Goal: Task Accomplishment & Management: Complete application form

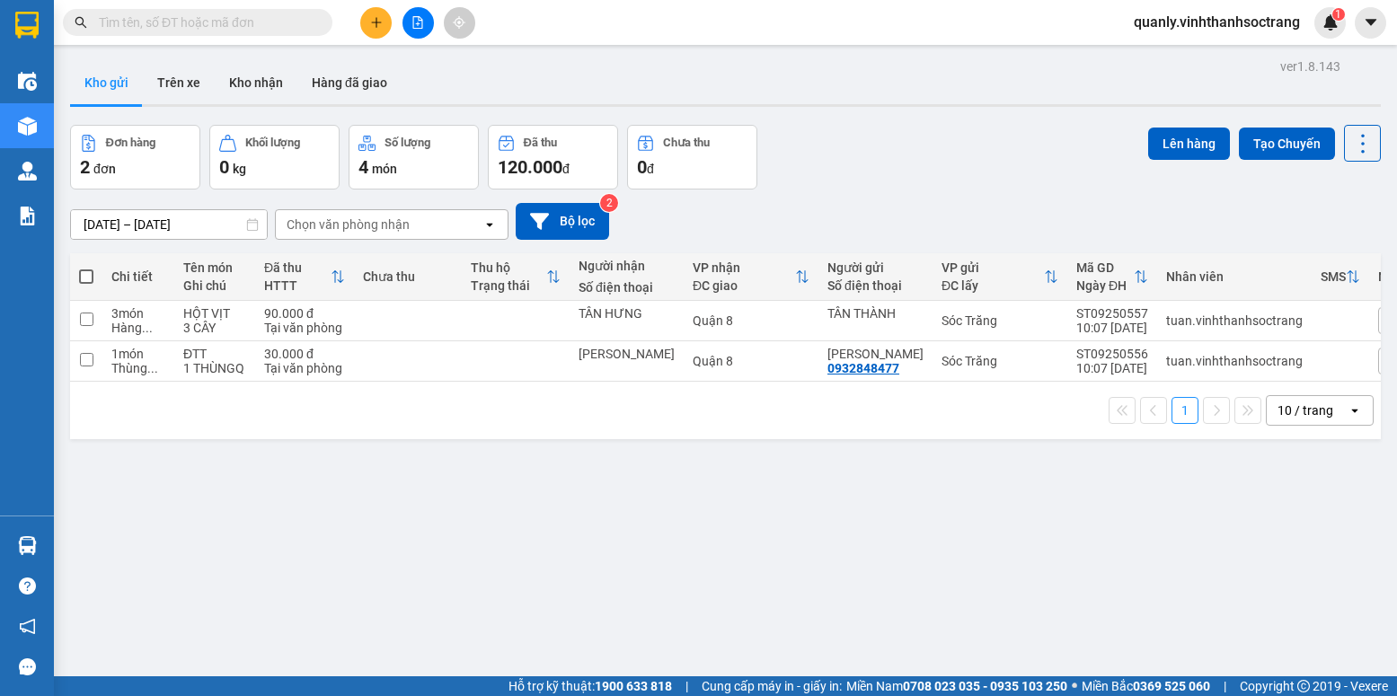
click at [1224, 22] on span "quanly.vinhthanhsoctrang" at bounding box center [1216, 22] width 195 height 22
click at [1170, 62] on span "Đăng xuất" at bounding box center [1224, 56] width 158 height 20
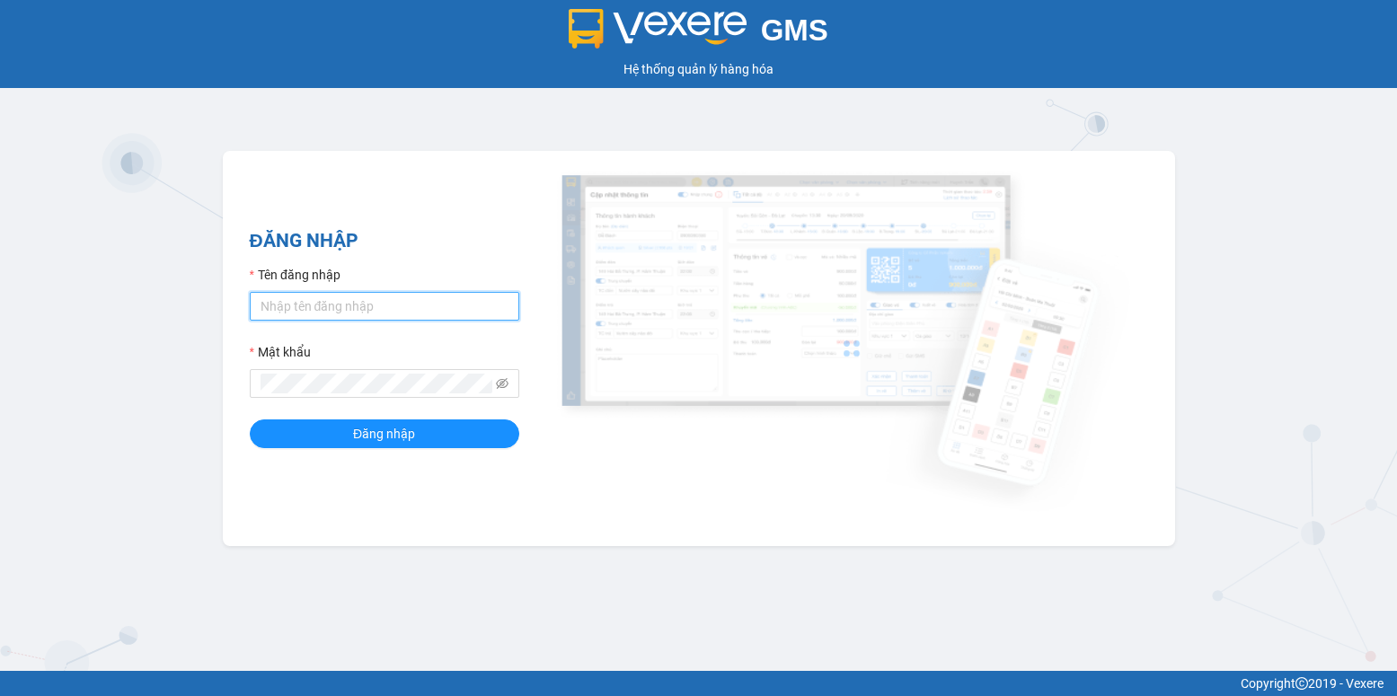
type input "tuan.vinhthanhsoctrang"
click at [282, 313] on input "tuan.vinhthanhsoctrang" at bounding box center [384, 306] width 269 height 29
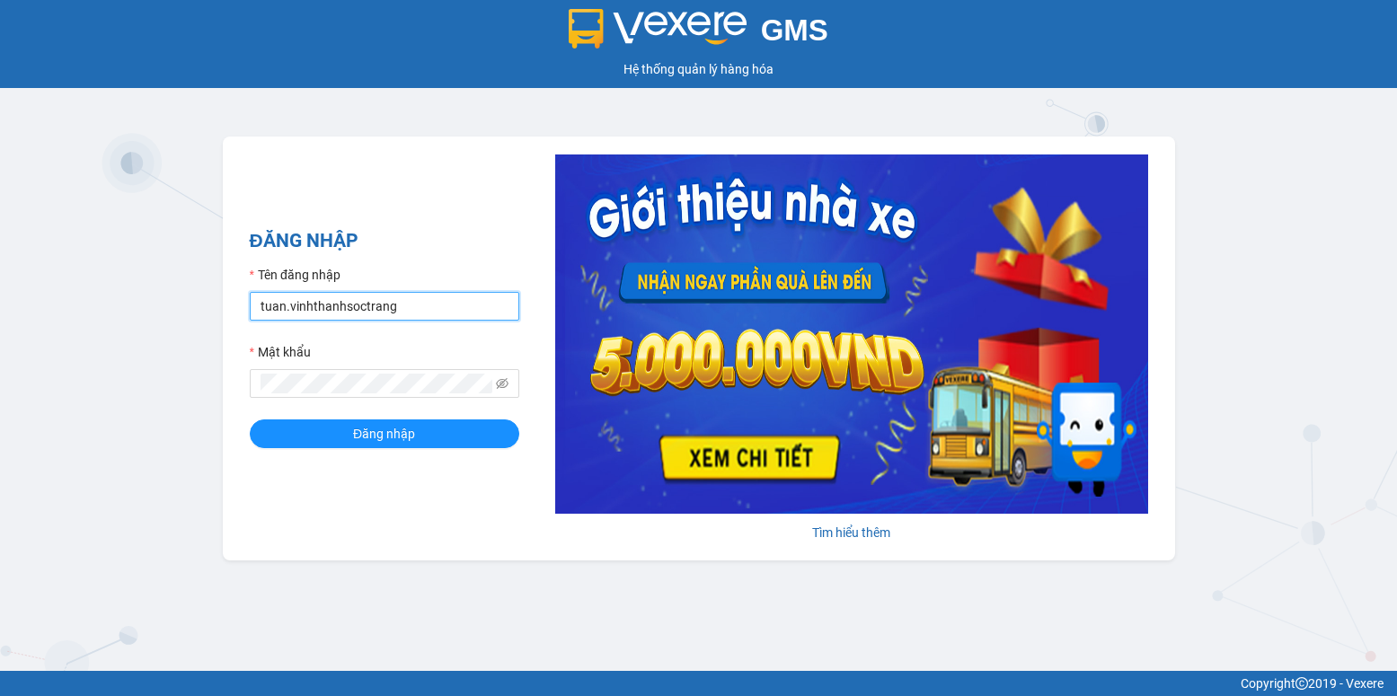
click at [277, 309] on input "tuan.vinhthanhsoctrang" at bounding box center [384, 306] width 269 height 29
click at [279, 421] on button "Đăng nhập" at bounding box center [384, 433] width 269 height 29
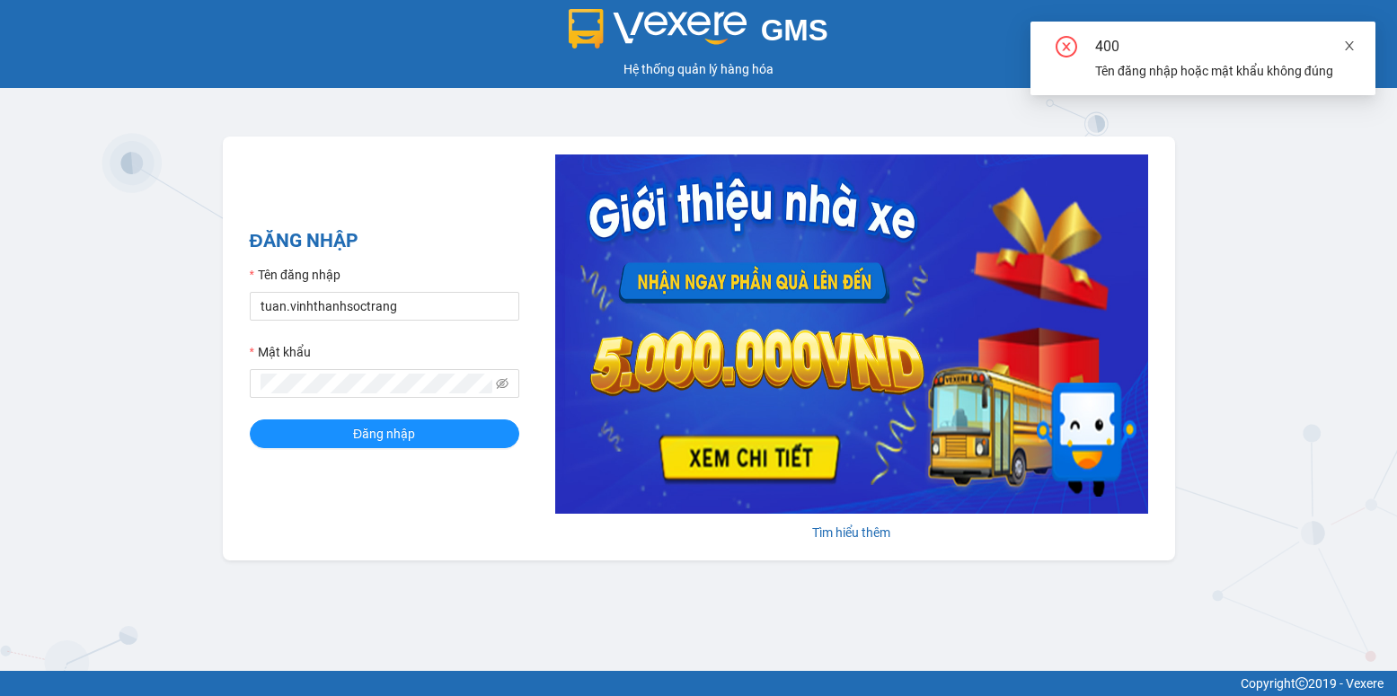
click at [1346, 50] on icon "close" at bounding box center [1349, 46] width 13 height 13
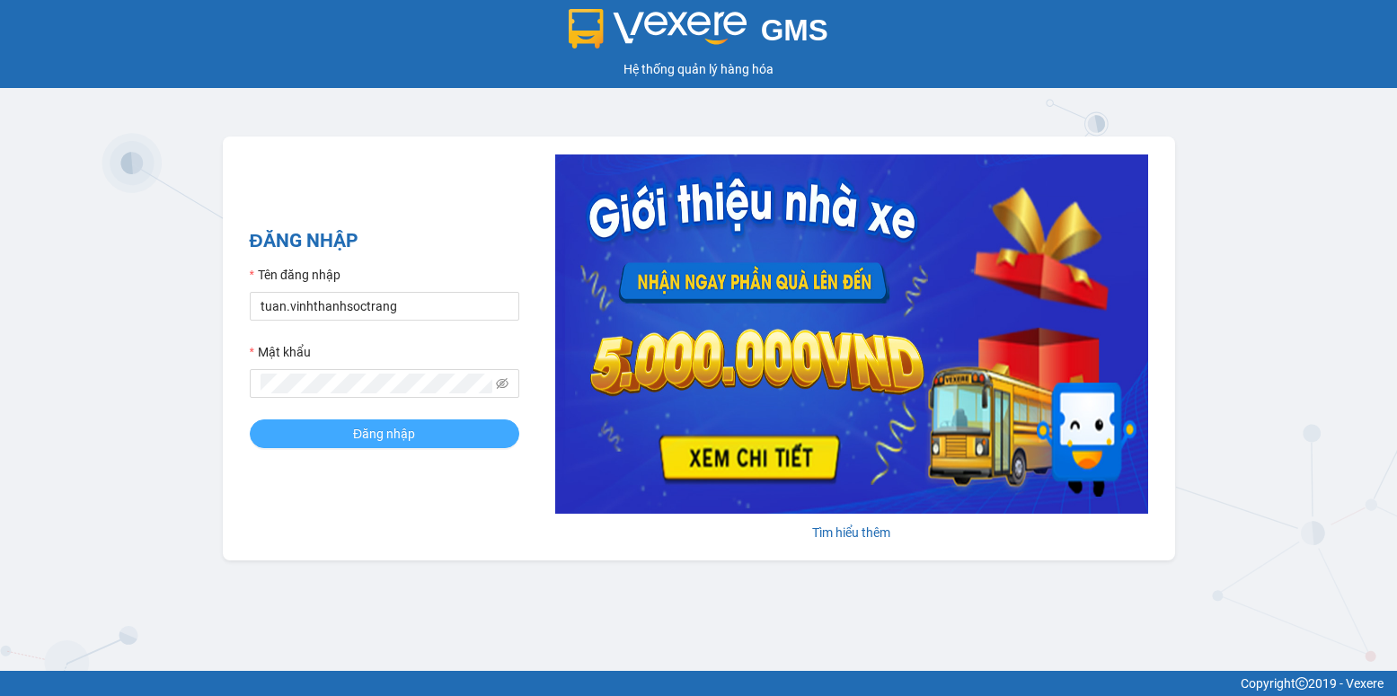
click at [419, 433] on button "Đăng nhập" at bounding box center [384, 433] width 269 height 29
type input "tuan.vinhthanhsoctrang"
click at [344, 430] on button "Đăng nhập" at bounding box center [384, 433] width 269 height 29
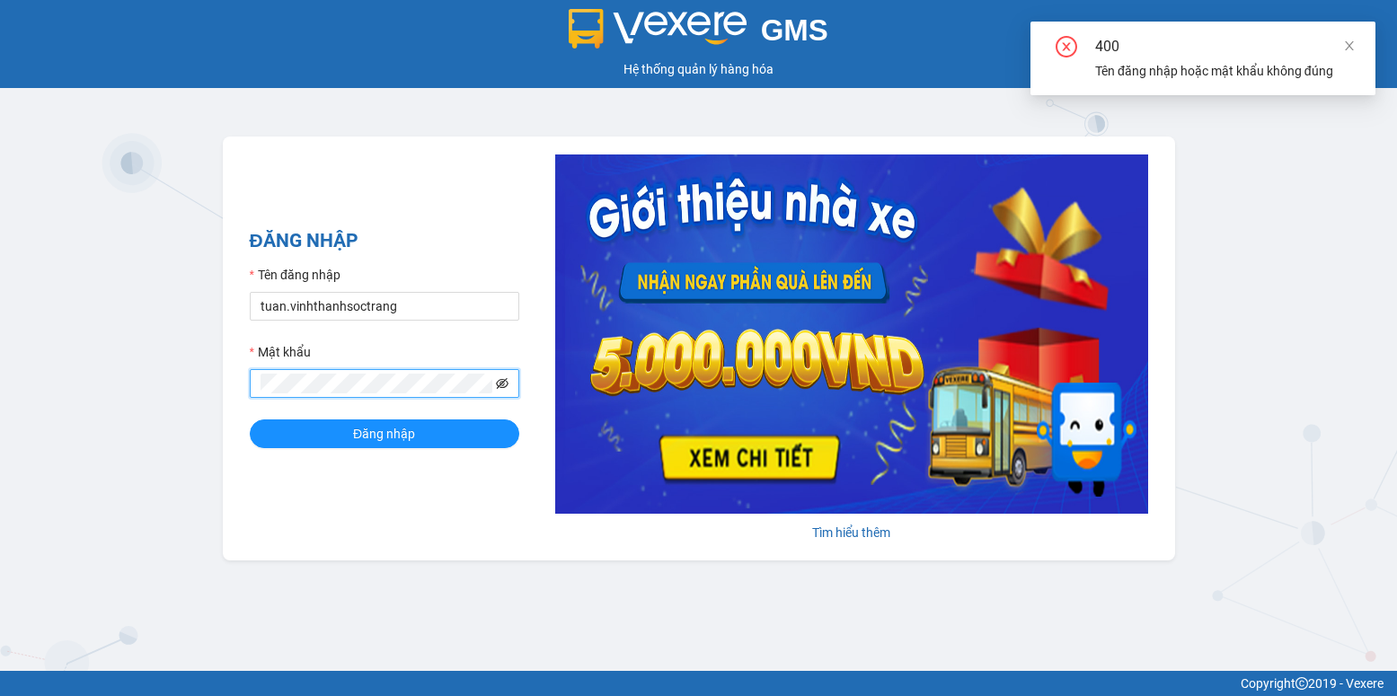
click at [499, 385] on icon "eye-invisible" at bounding box center [502, 383] width 13 height 11
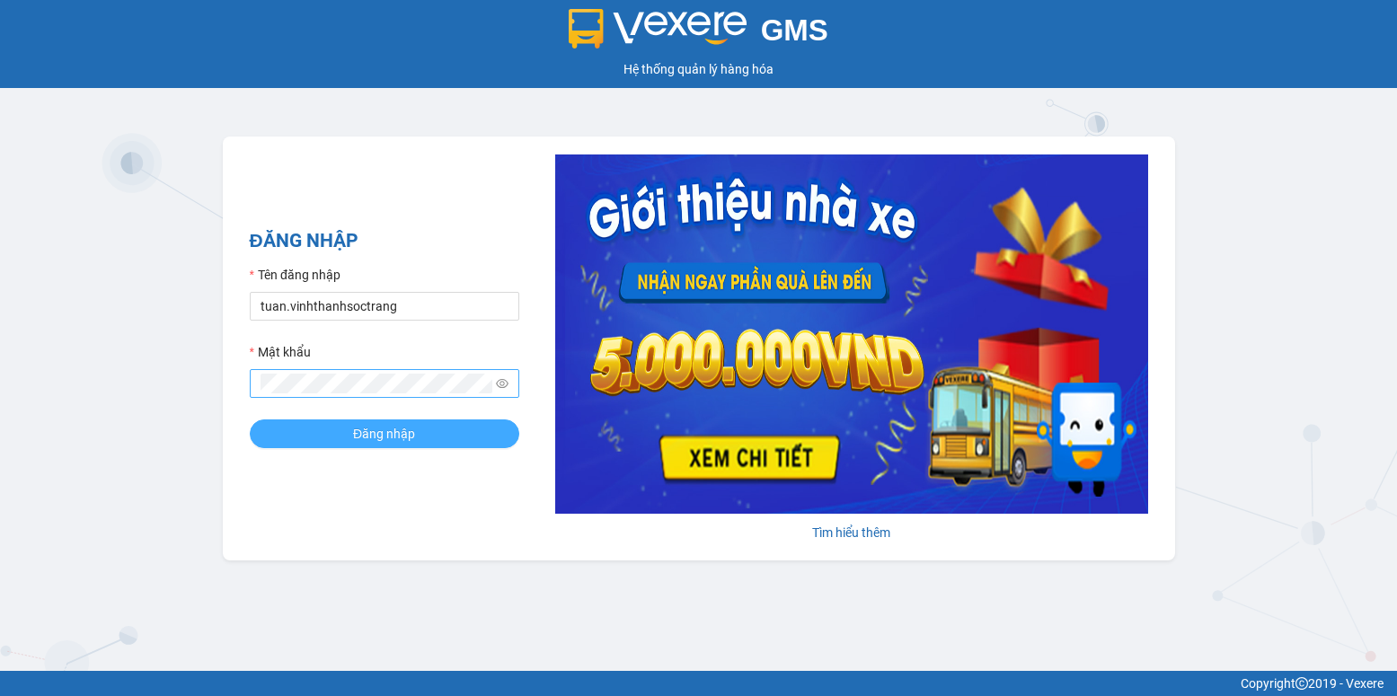
click at [354, 440] on span "Đăng nhập" at bounding box center [384, 434] width 62 height 20
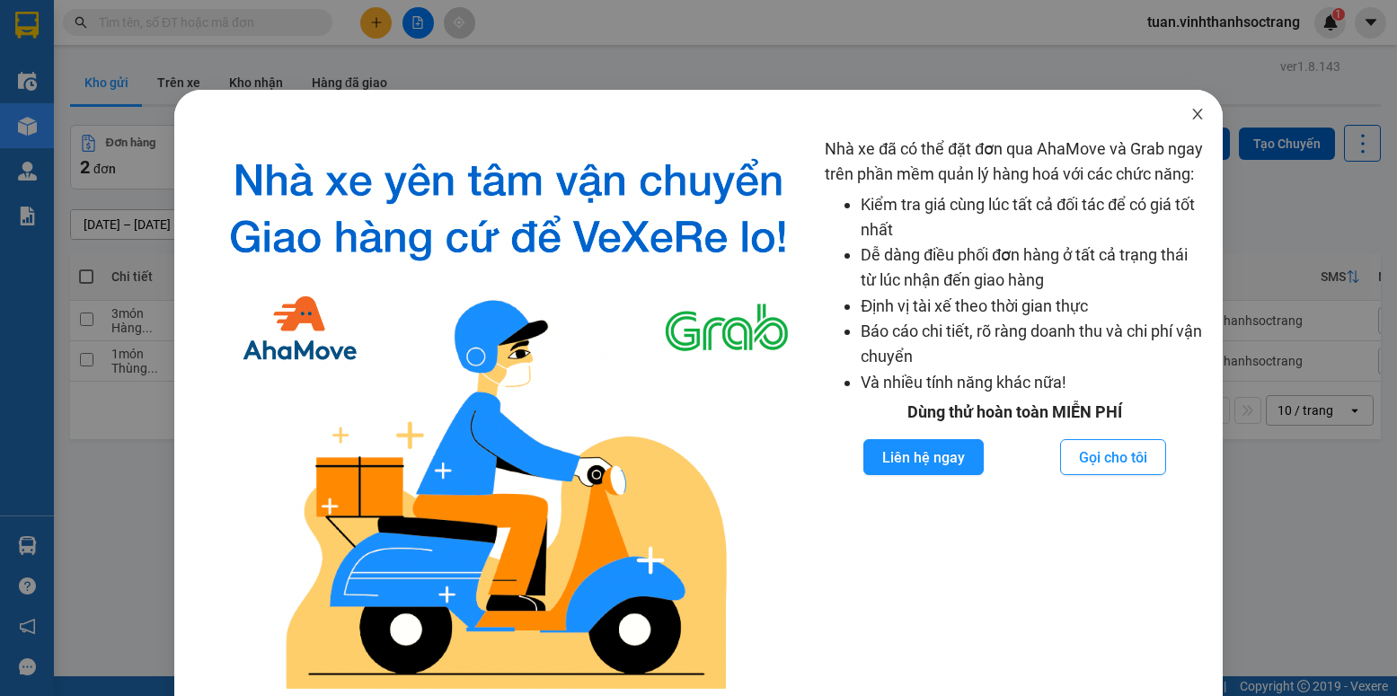
click at [1191, 106] on span "Close" at bounding box center [1197, 115] width 50 height 50
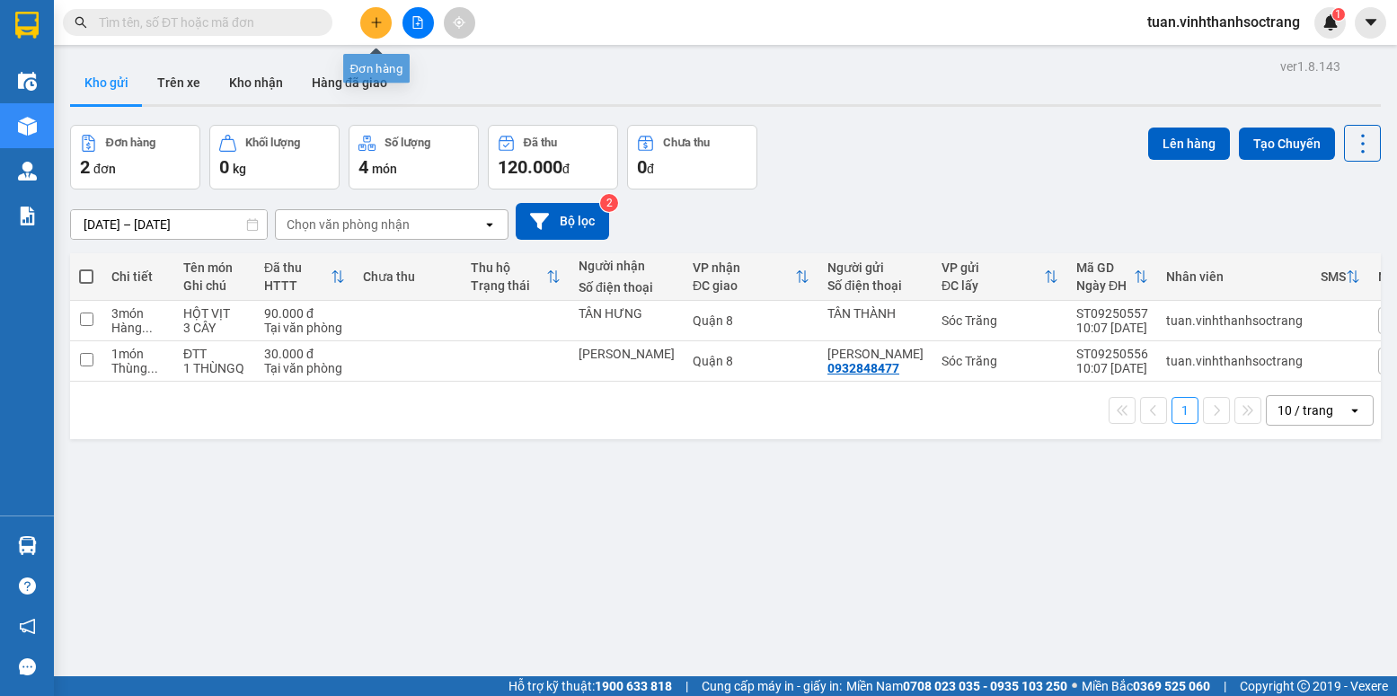
click at [371, 22] on icon "plus" at bounding box center [376, 22] width 13 height 13
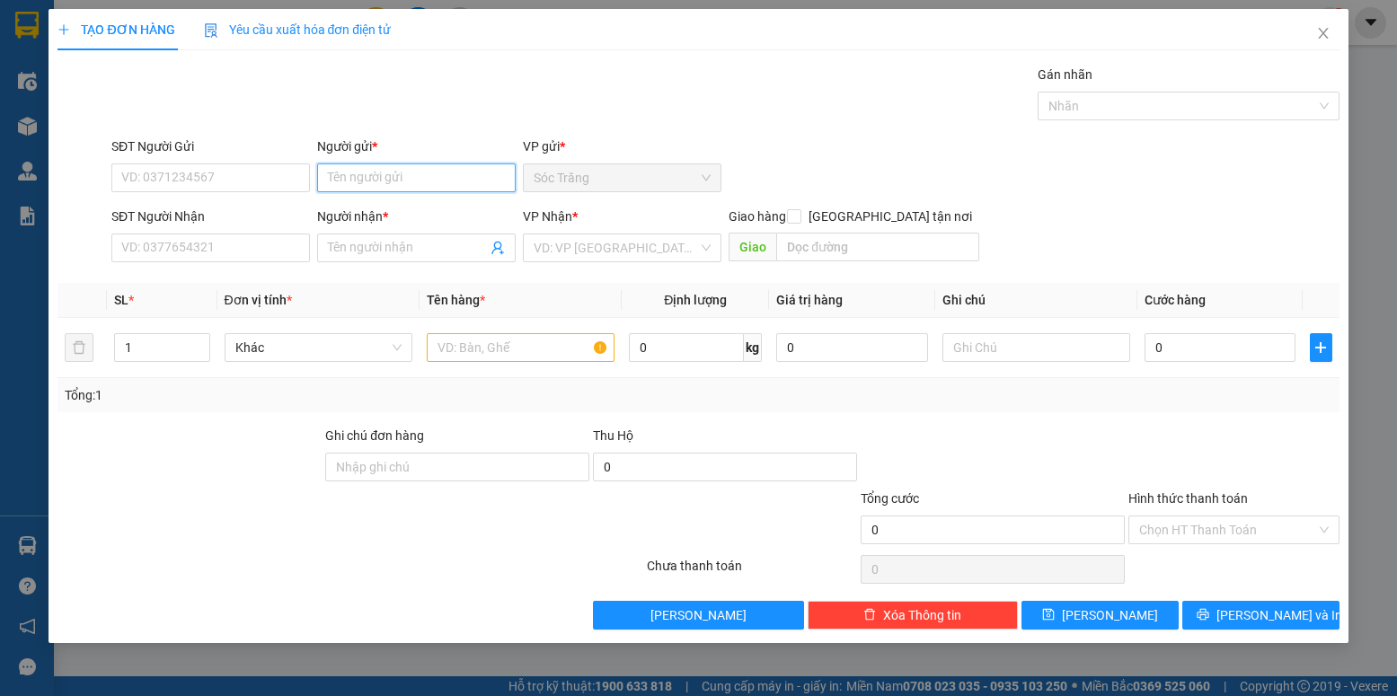
click at [376, 169] on input "Người gửi *" at bounding box center [416, 177] width 199 height 29
click at [411, 170] on input "Người gửi *" at bounding box center [416, 177] width 199 height 29
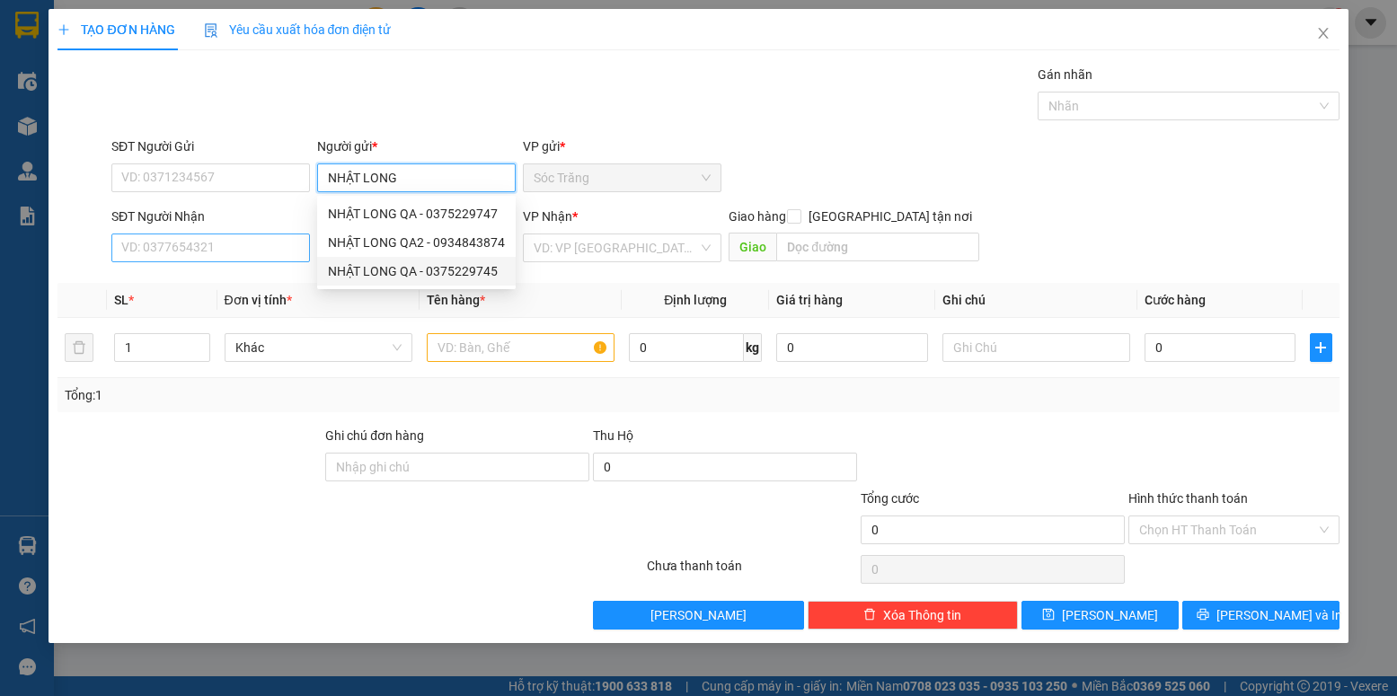
type input "NHẬT LONG"
click at [236, 250] on input "SĐT Người Nhận" at bounding box center [210, 248] width 199 height 29
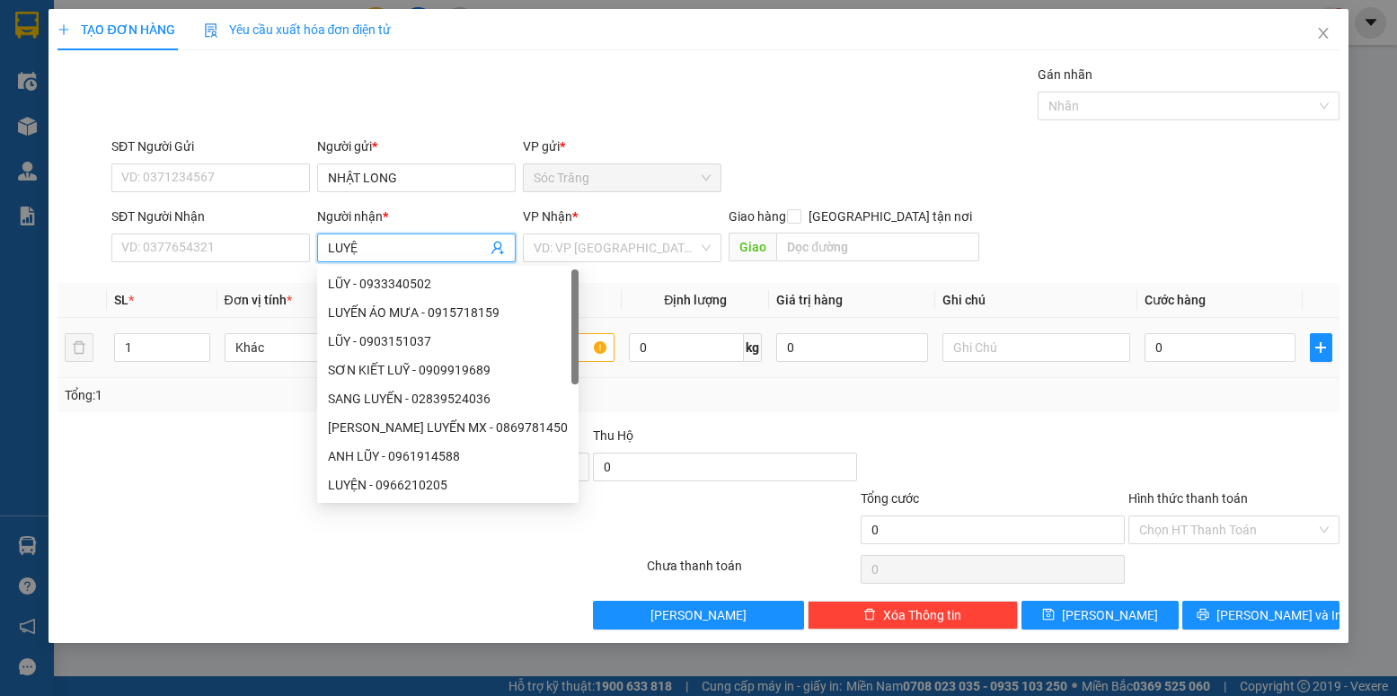
type input "LUYỆN"
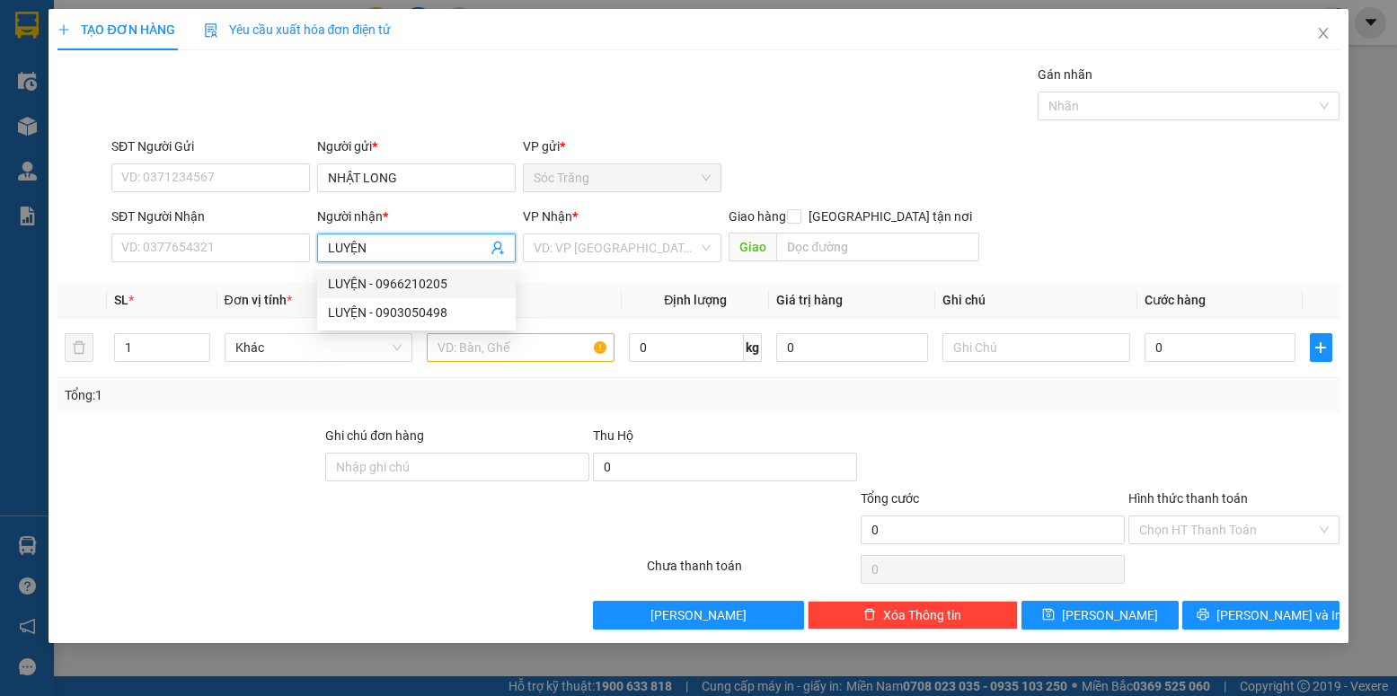
click at [443, 287] on div "LUYỆN - 0966210205" at bounding box center [416, 284] width 177 height 20
type input "0966210205"
type input "LUYỆN"
click at [592, 241] on input "search" at bounding box center [616, 247] width 164 height 27
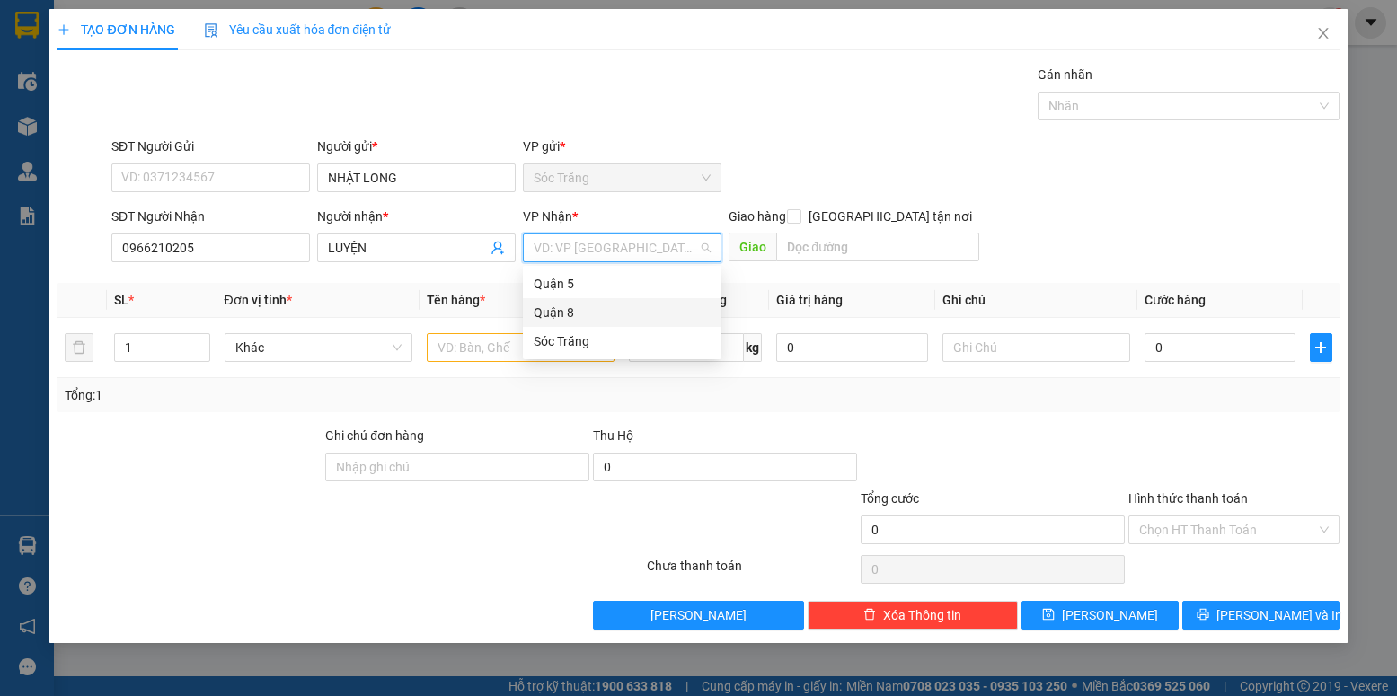
click at [586, 317] on div "Quận 8" at bounding box center [622, 313] width 177 height 20
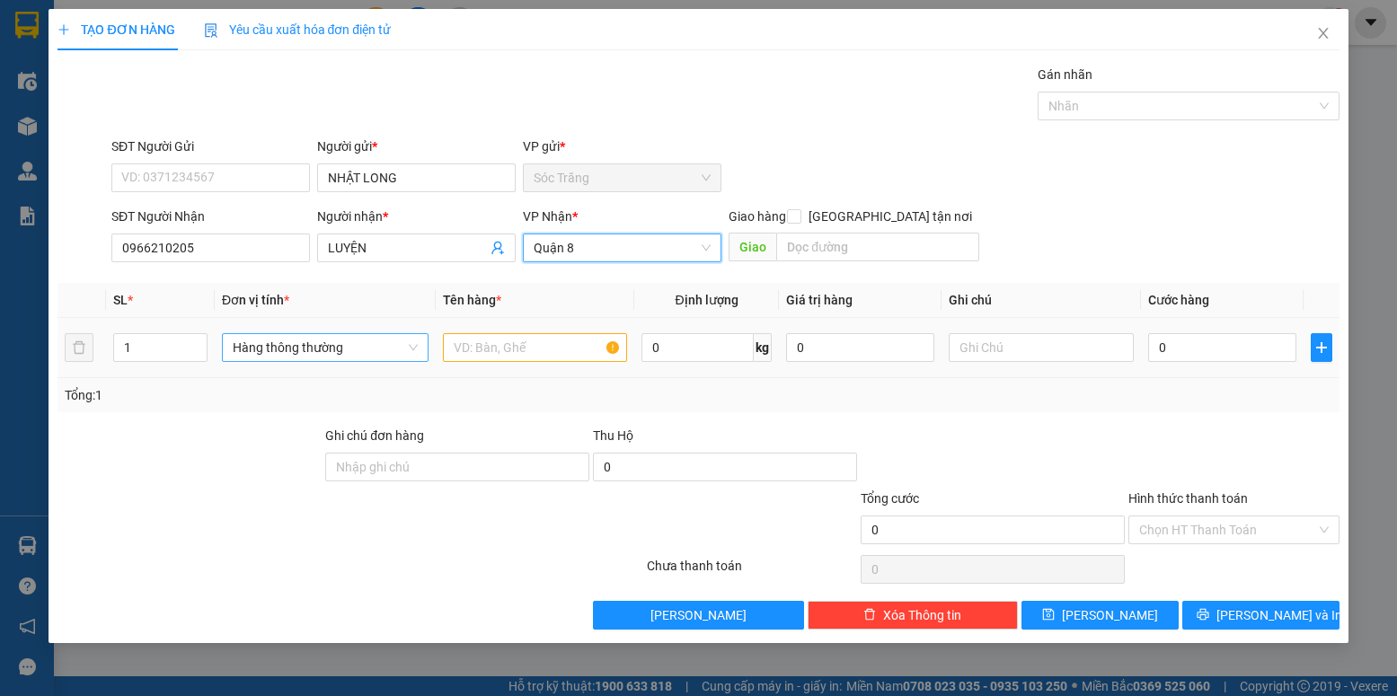
click at [287, 354] on span "Hàng thông thường" at bounding box center [325, 347] width 185 height 27
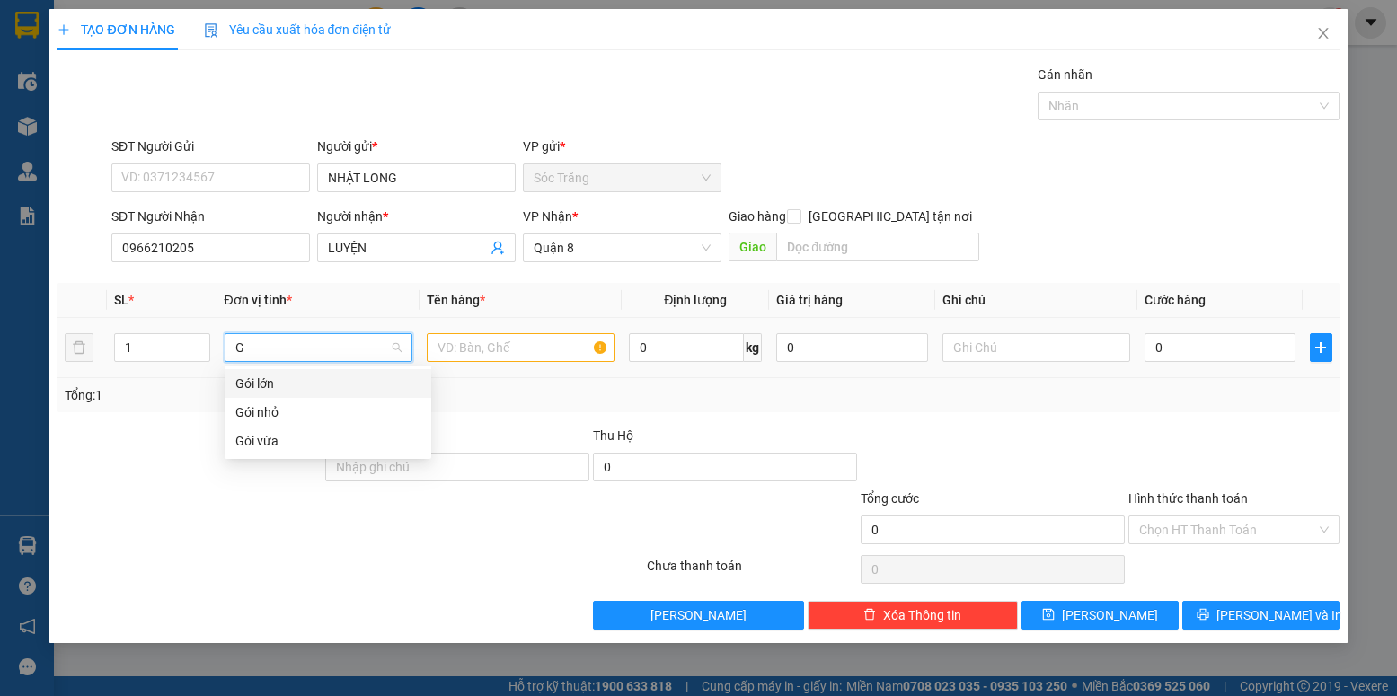
type input "GÓ"
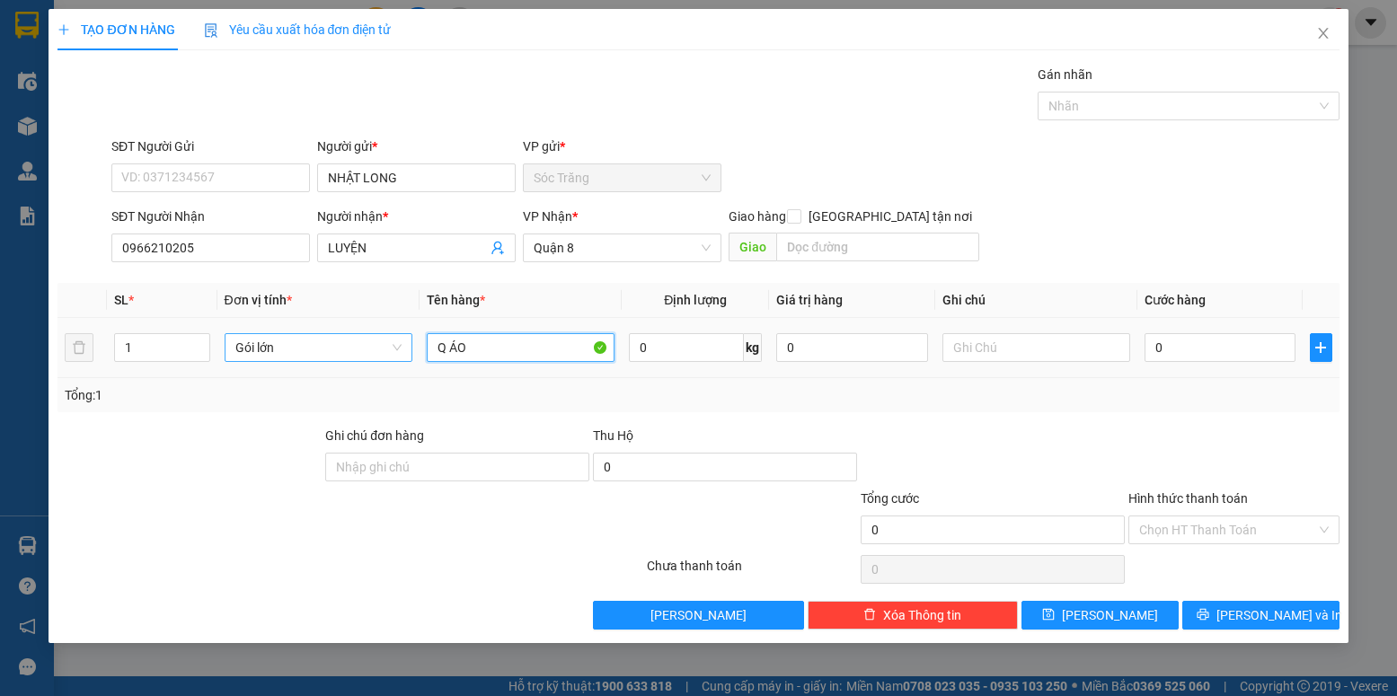
type input "Q ÁO"
type input "30"
type input "1 GÓI"
type input "3"
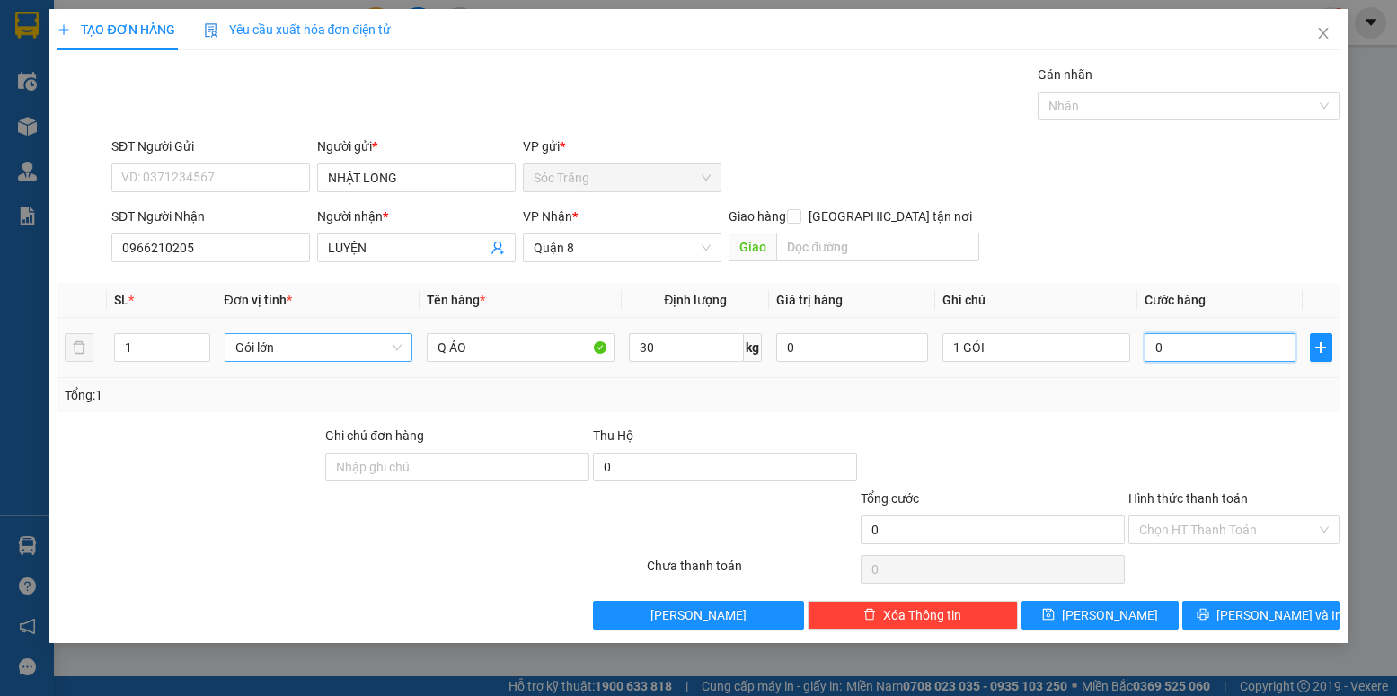
type input "3"
type input "30"
type input "300"
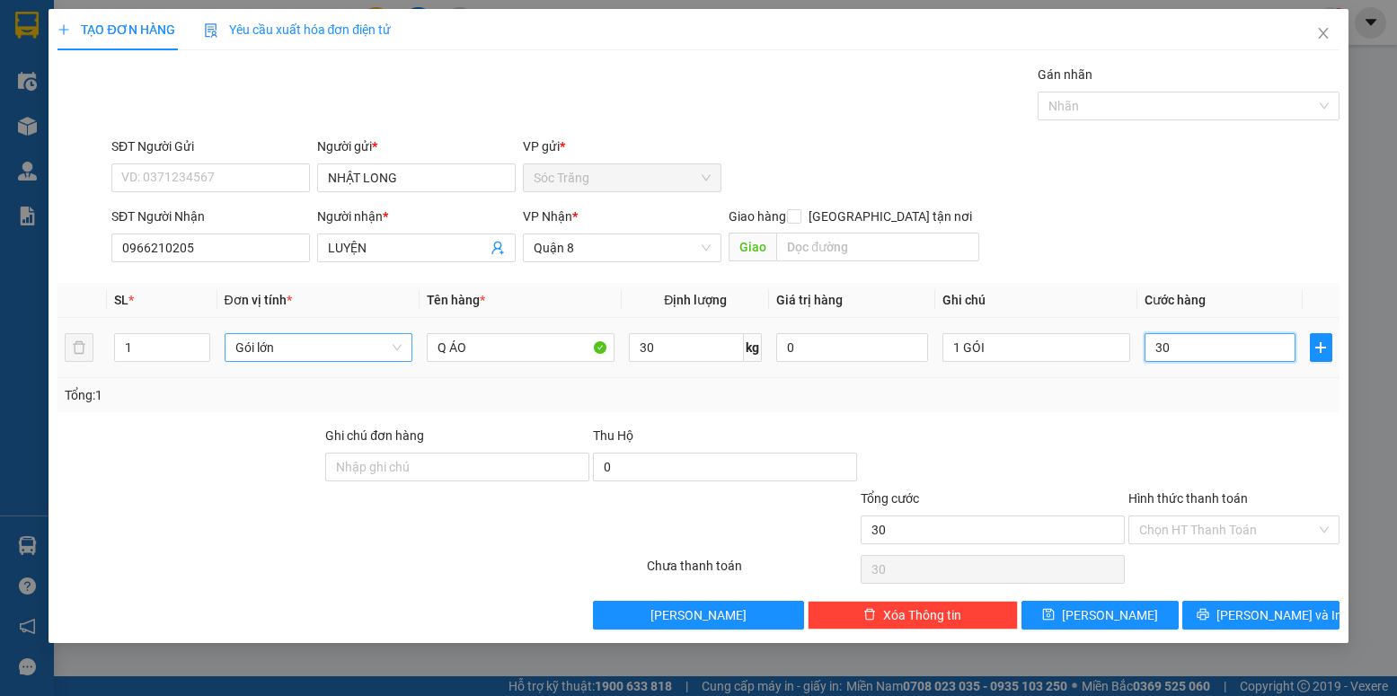
type input "300"
type input "3.000"
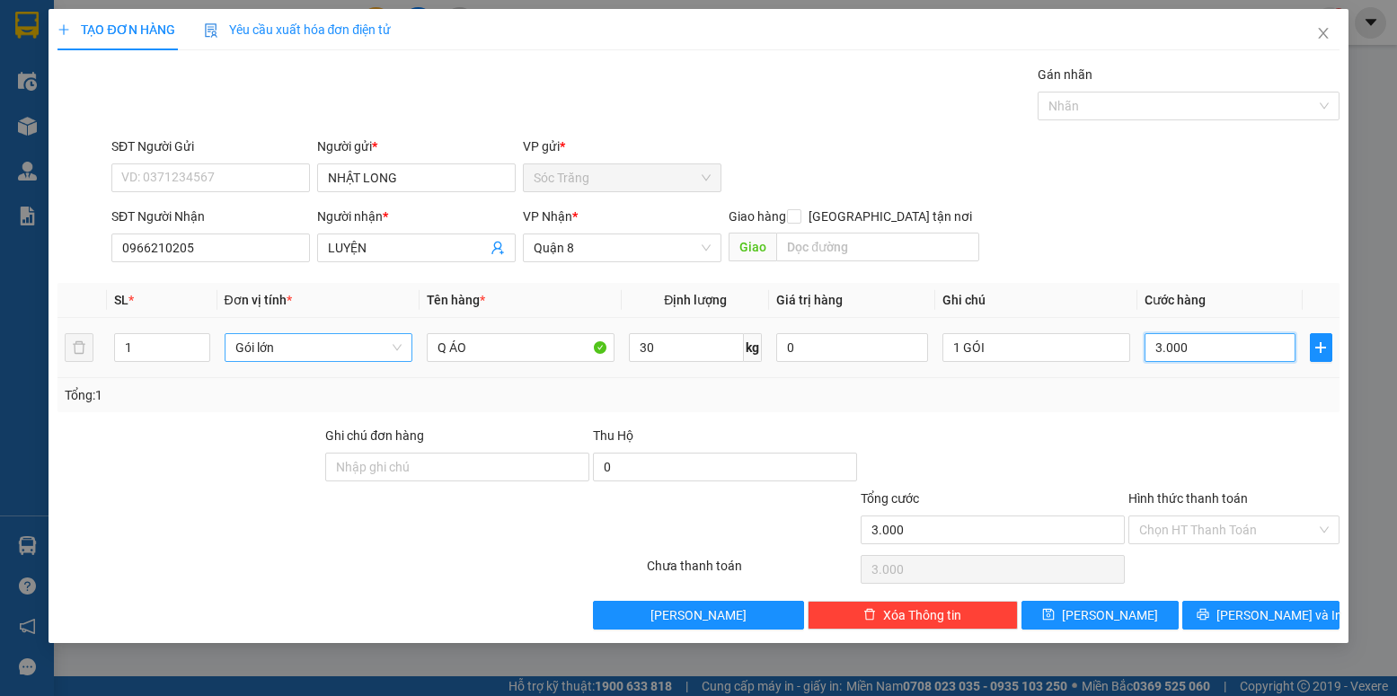
type input "30.000"
click at [1218, 525] on input "Hình thức thanh toán" at bounding box center [1227, 529] width 176 height 27
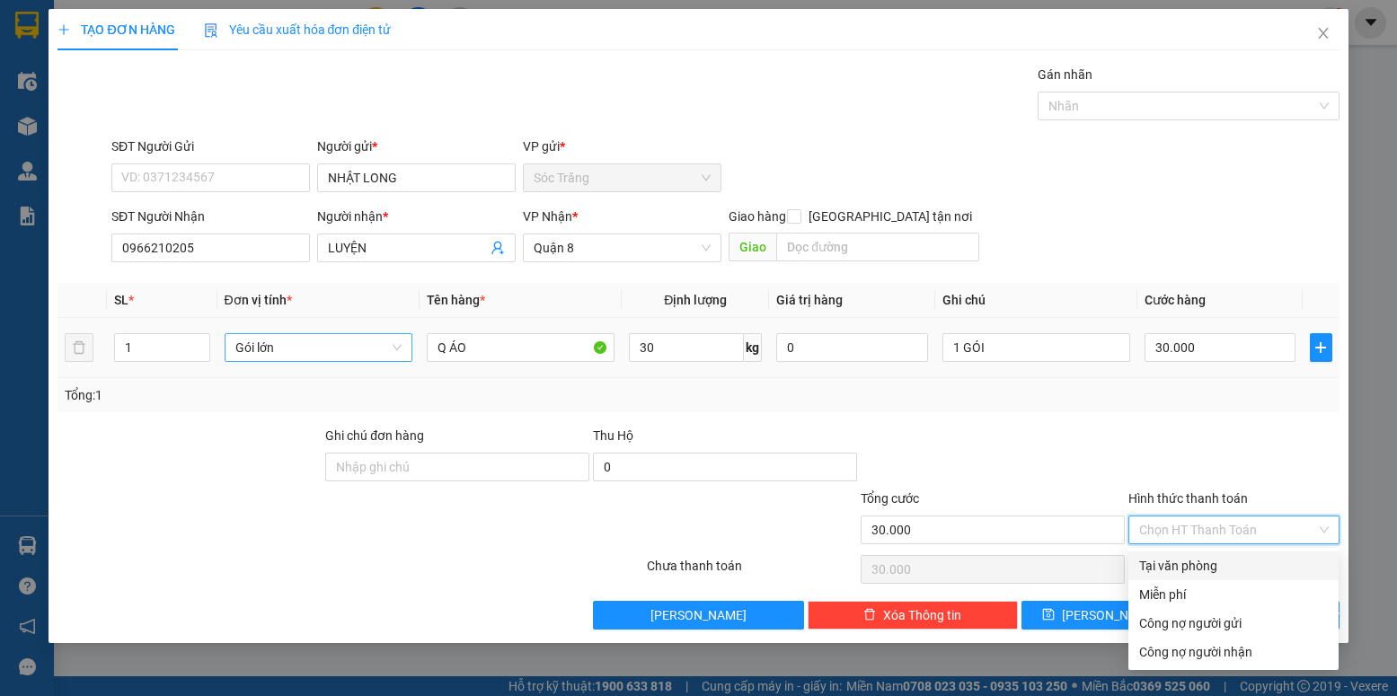
click at [1192, 567] on div "Tại văn phòng" at bounding box center [1233, 566] width 189 height 20
type input "0"
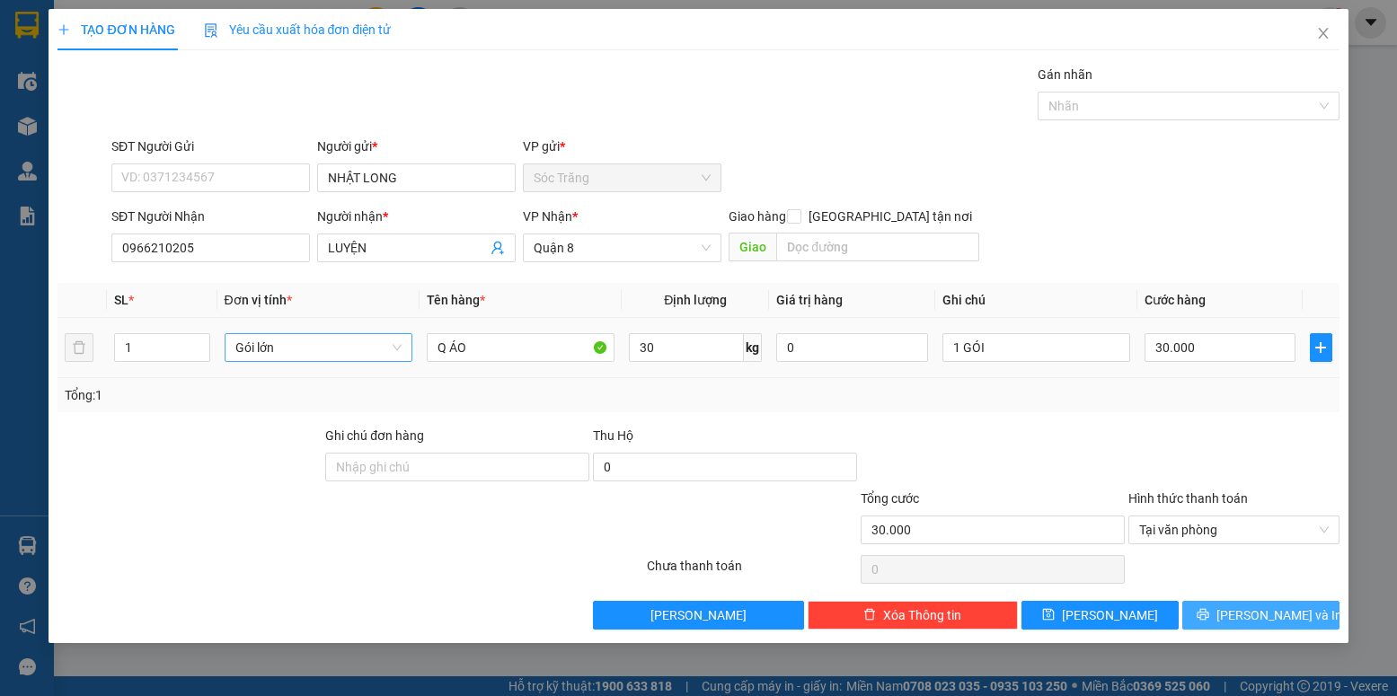
click at [1295, 614] on span "[PERSON_NAME] và In" at bounding box center [1279, 615] width 126 height 20
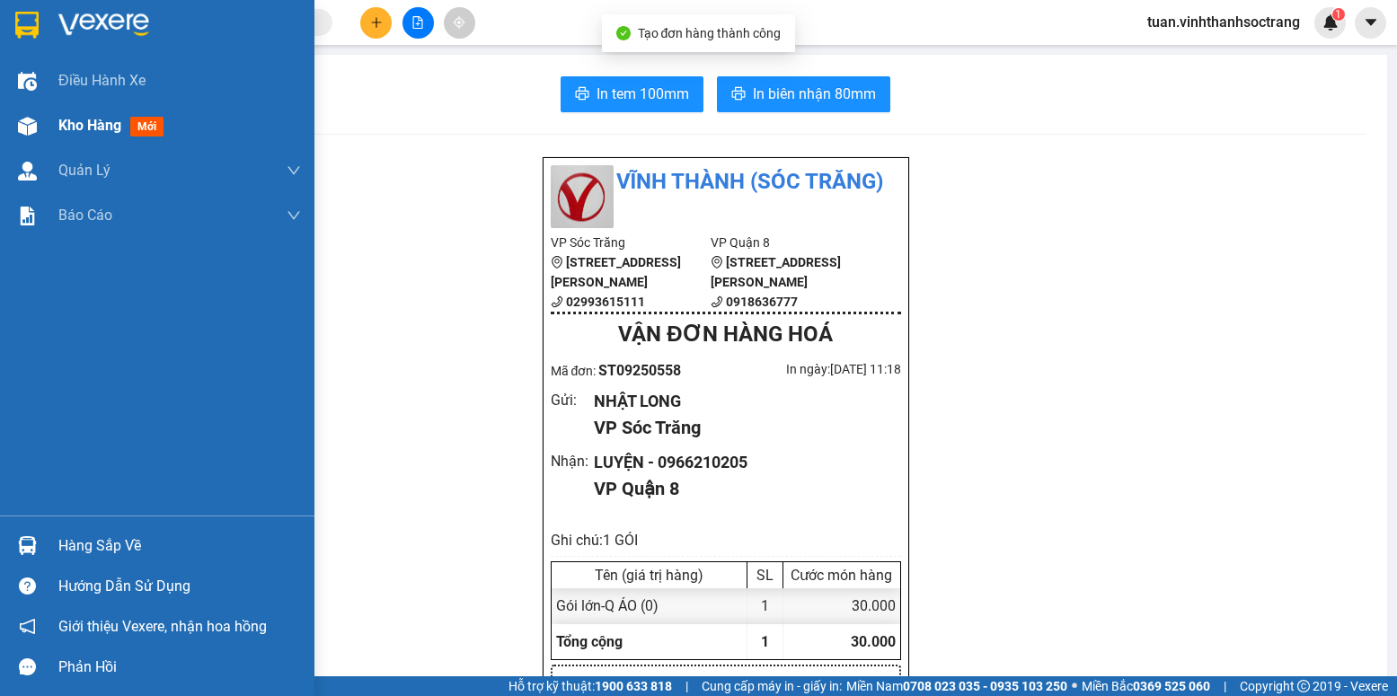
click at [87, 124] on span "Kho hàng" at bounding box center [89, 125] width 63 height 17
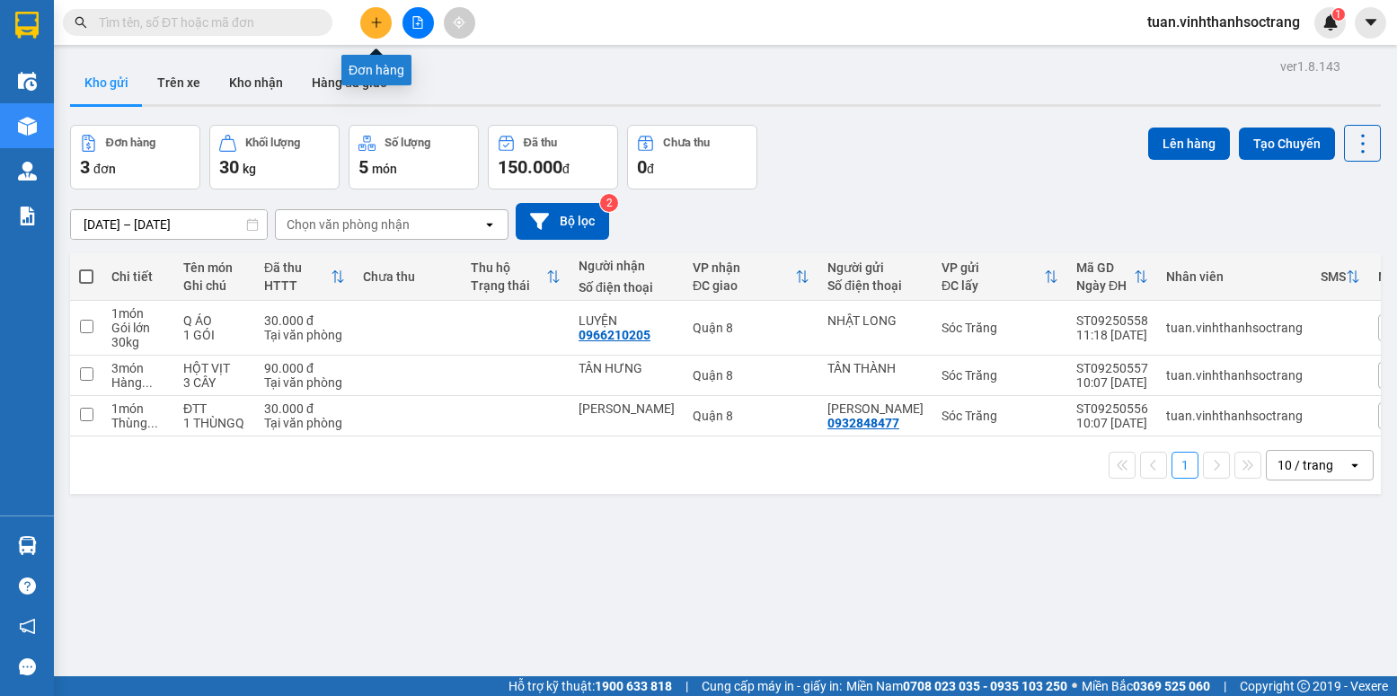
click at [370, 18] on icon "plus" at bounding box center [376, 22] width 13 height 13
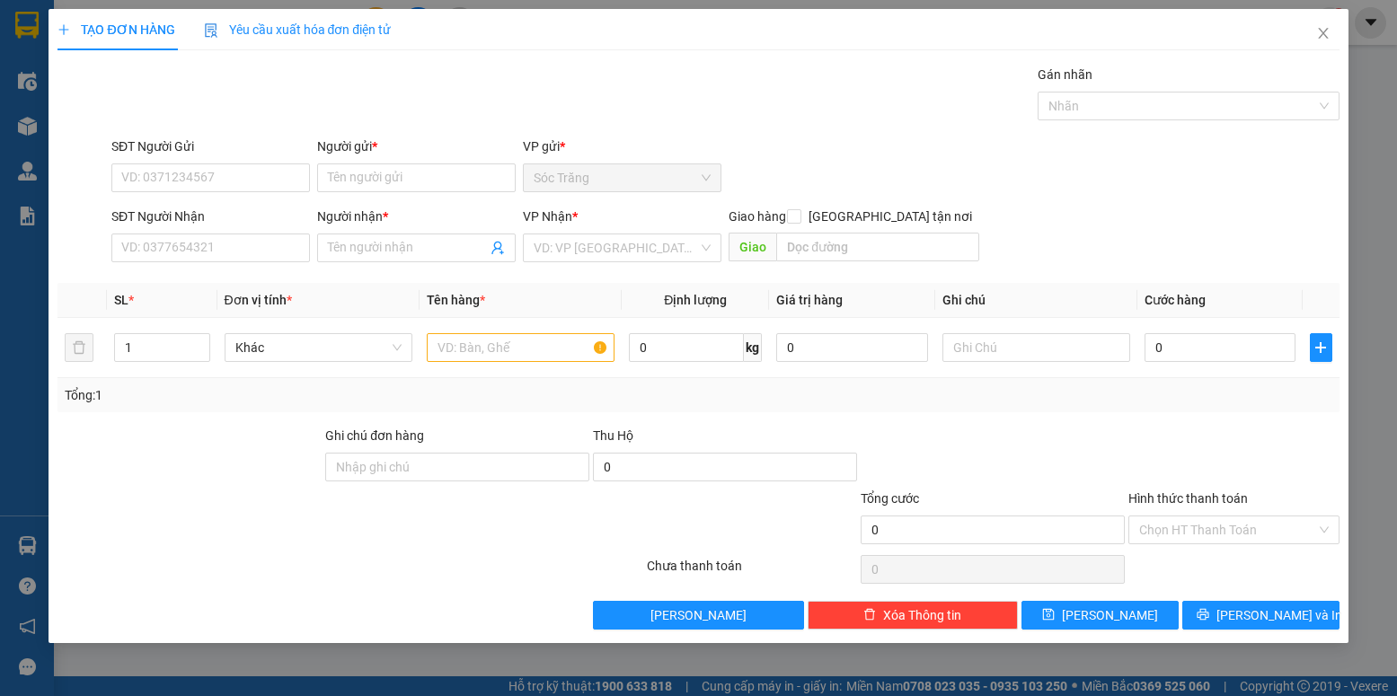
click at [368, 193] on div "Người gửi * Tên người gửi" at bounding box center [416, 168] width 199 height 63
click at [368, 183] on input "Người gửi *" at bounding box center [416, 177] width 199 height 29
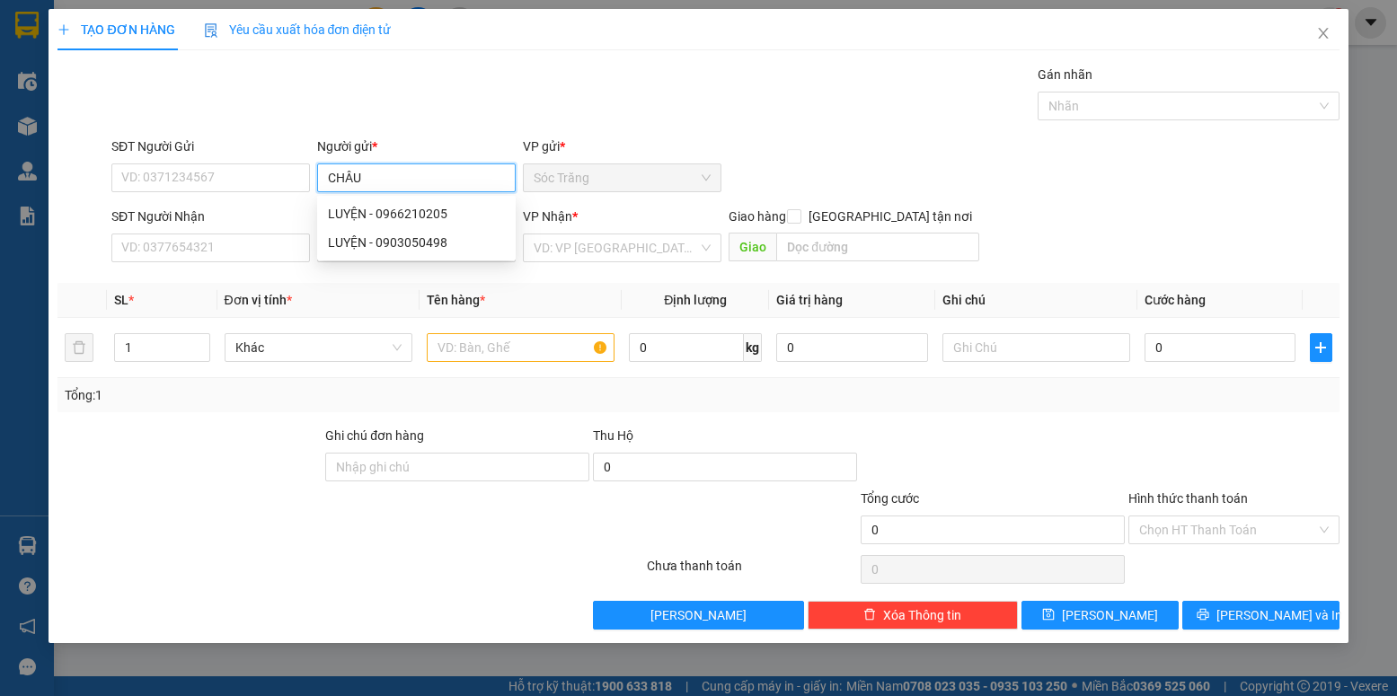
type input "CHÂU"
type input "THU"
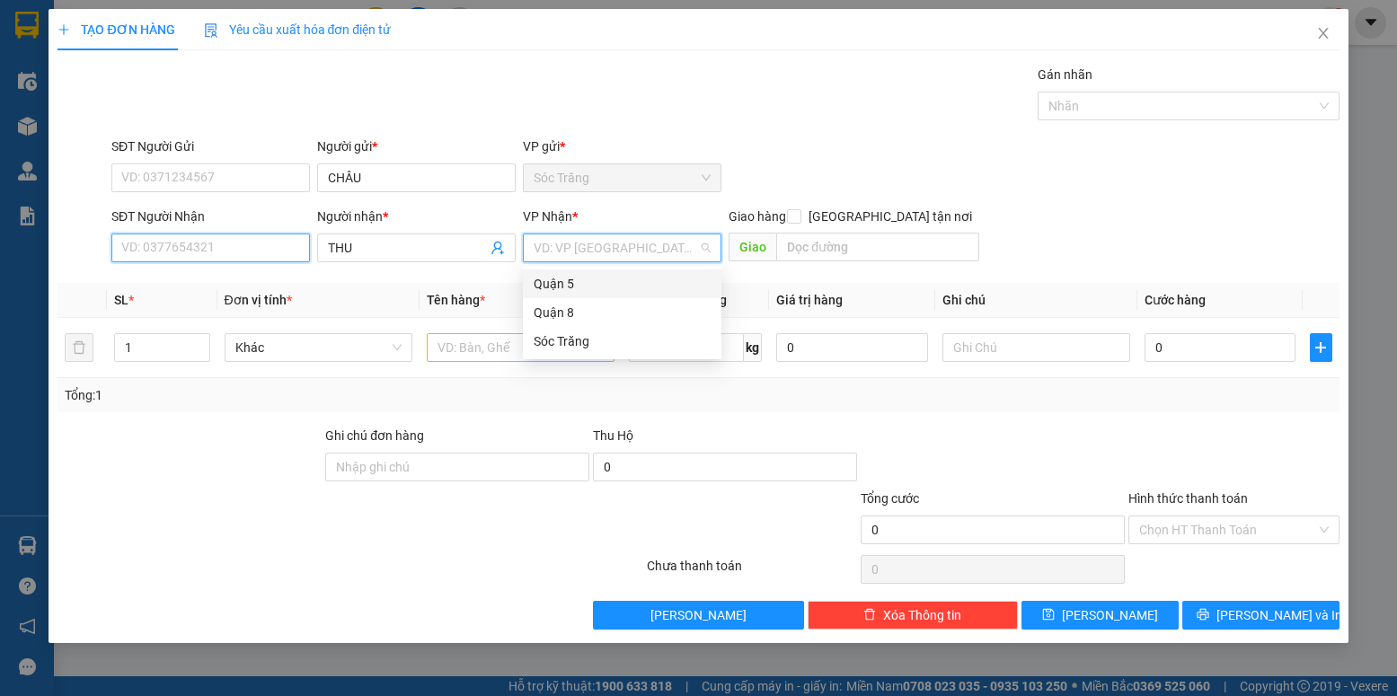
click at [239, 251] on input "SĐT Người Nhận" at bounding box center [210, 248] width 199 height 29
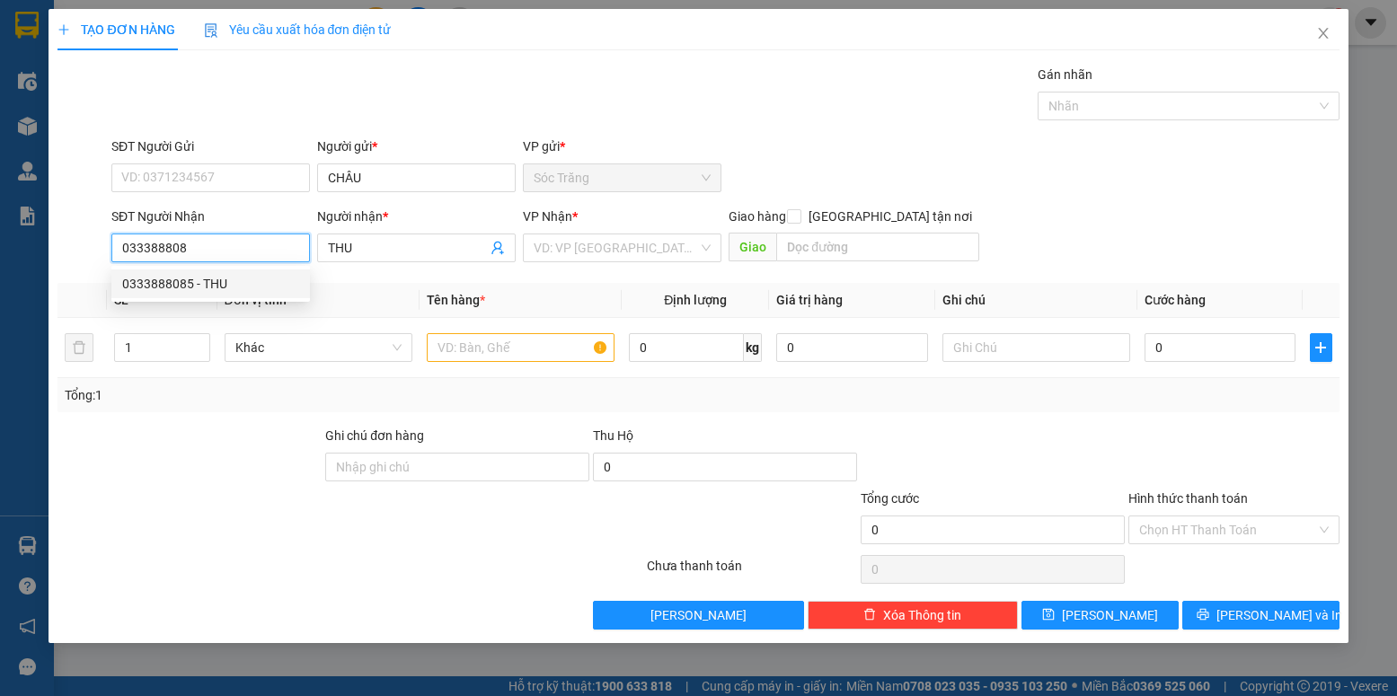
click at [205, 287] on div "0333888085 - THU" at bounding box center [210, 284] width 177 height 20
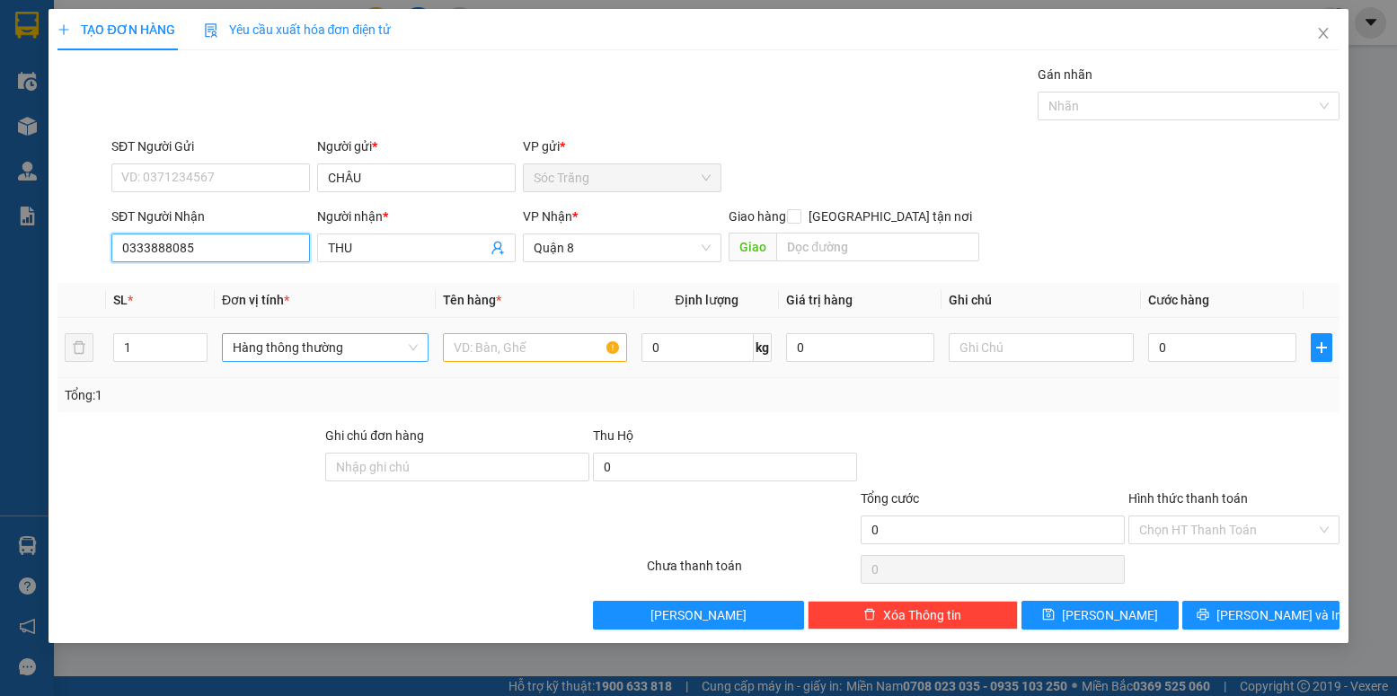
click at [273, 343] on span "Hàng thông thường" at bounding box center [325, 347] width 185 height 27
type input "0333888085"
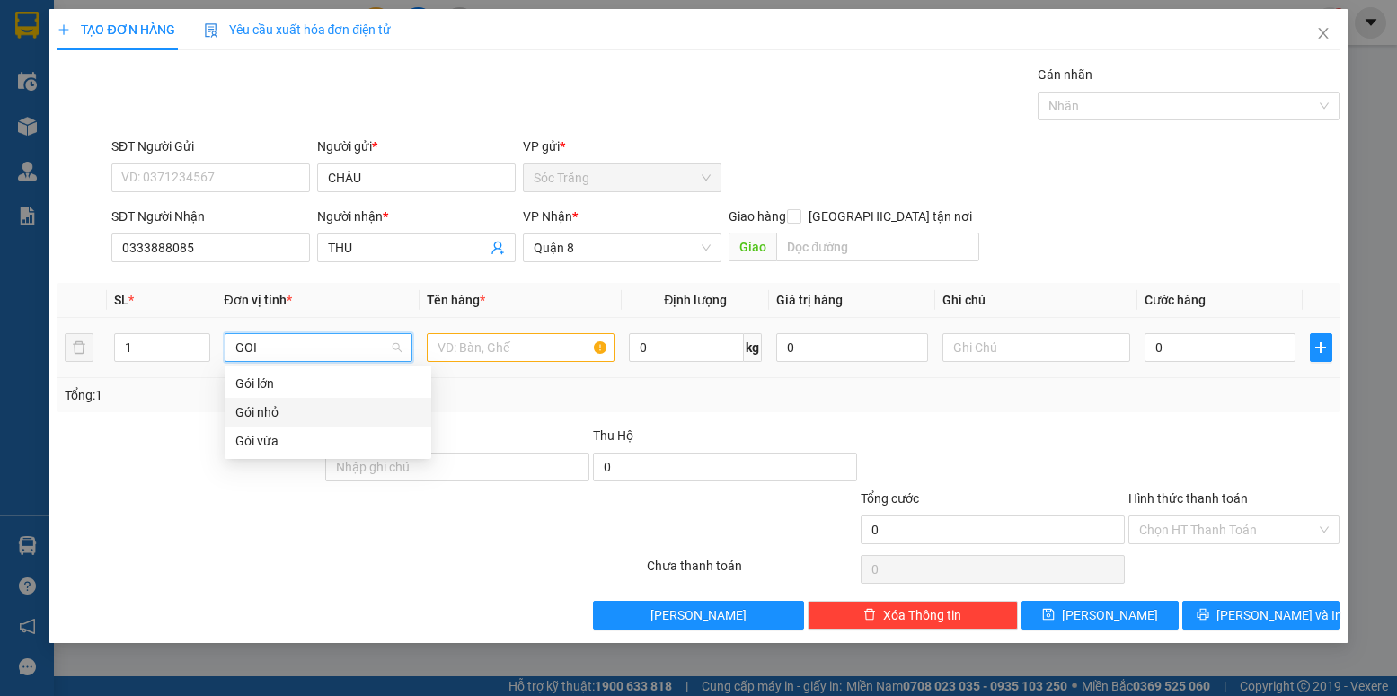
type input "GOI"
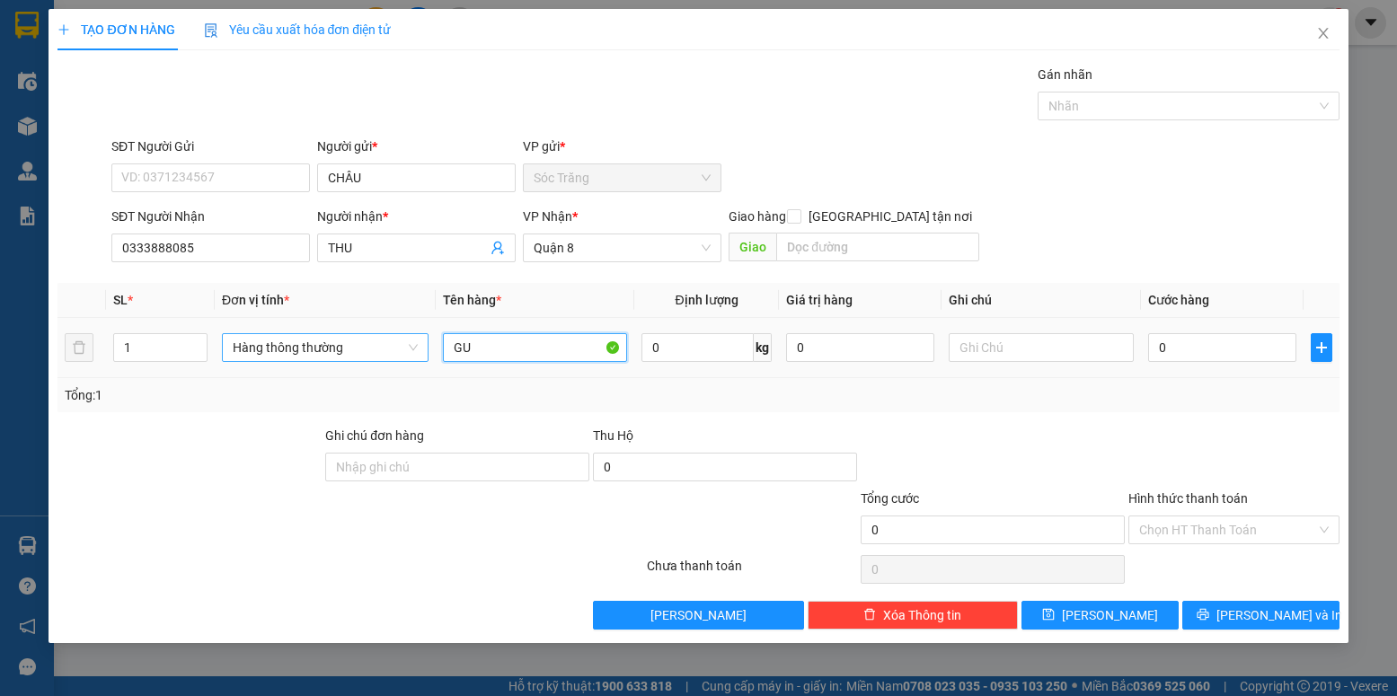
type input "G"
type input "GIẤY TỜ"
type input "1"
type input "1 GÓI"
type input "2"
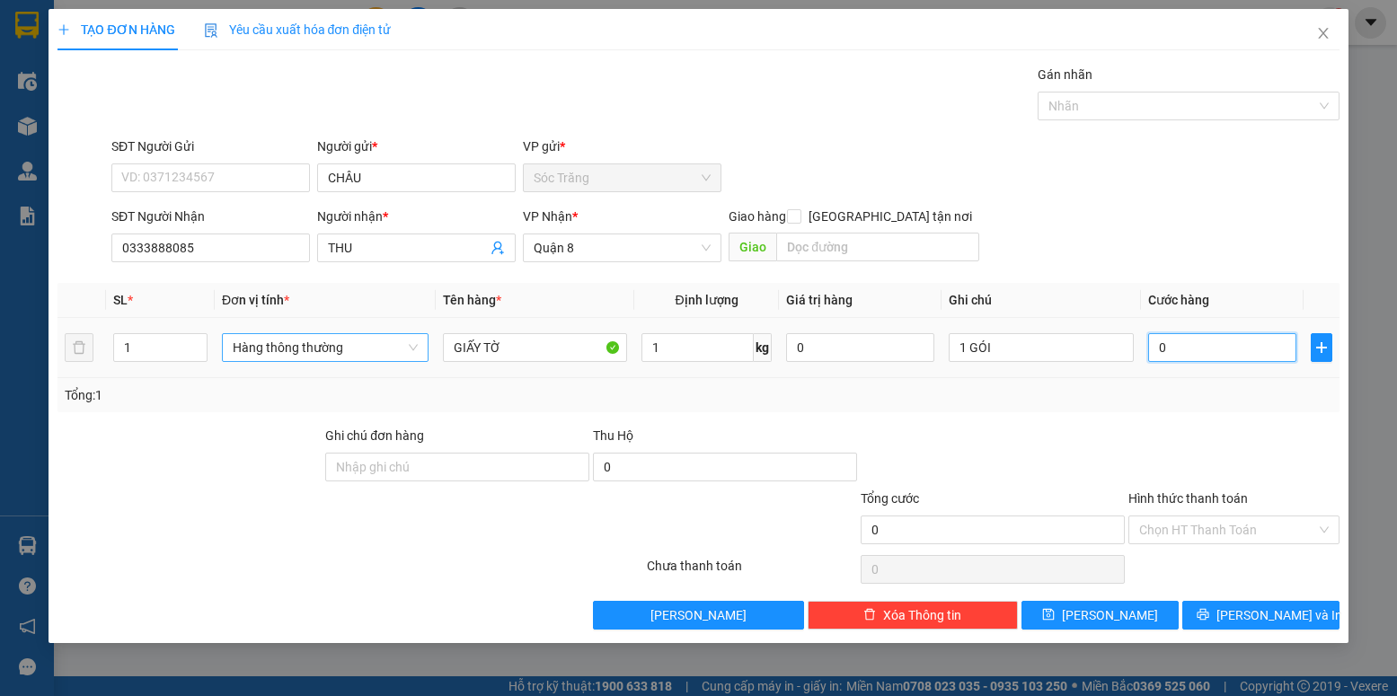
type input "2"
type input "20"
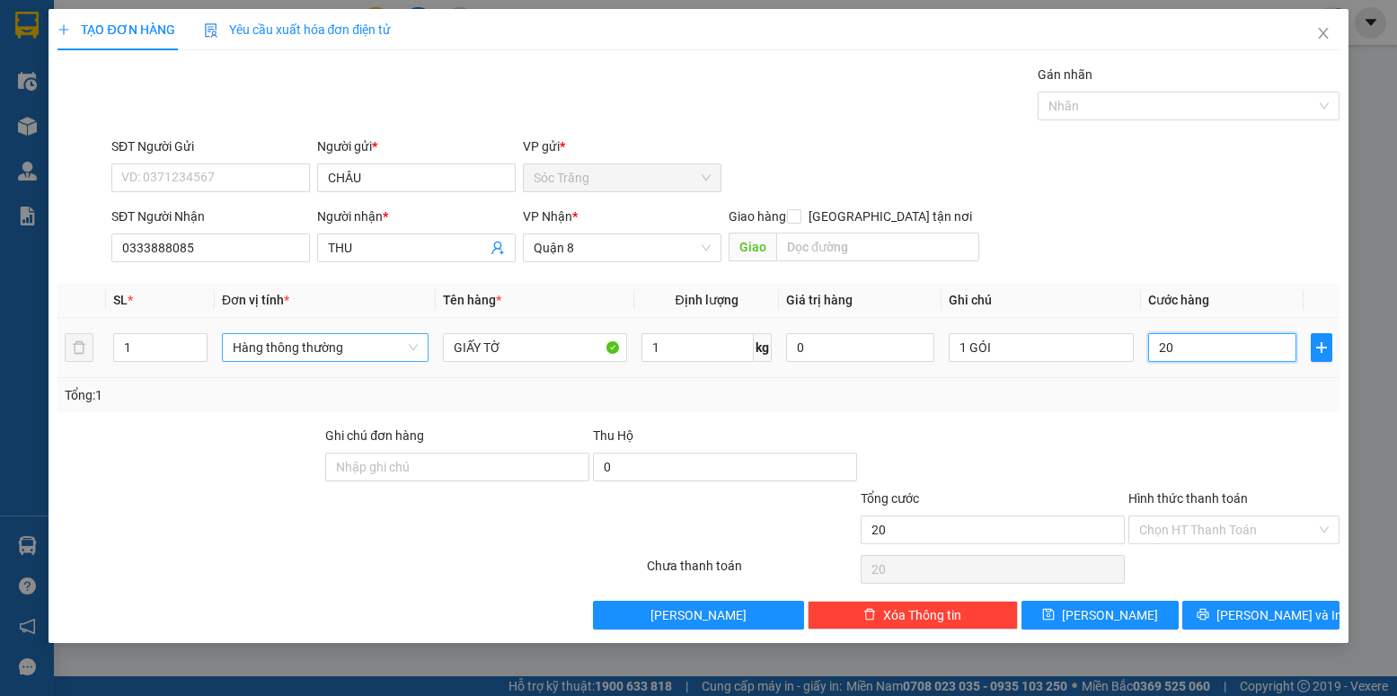
type input "200"
type input "2.000"
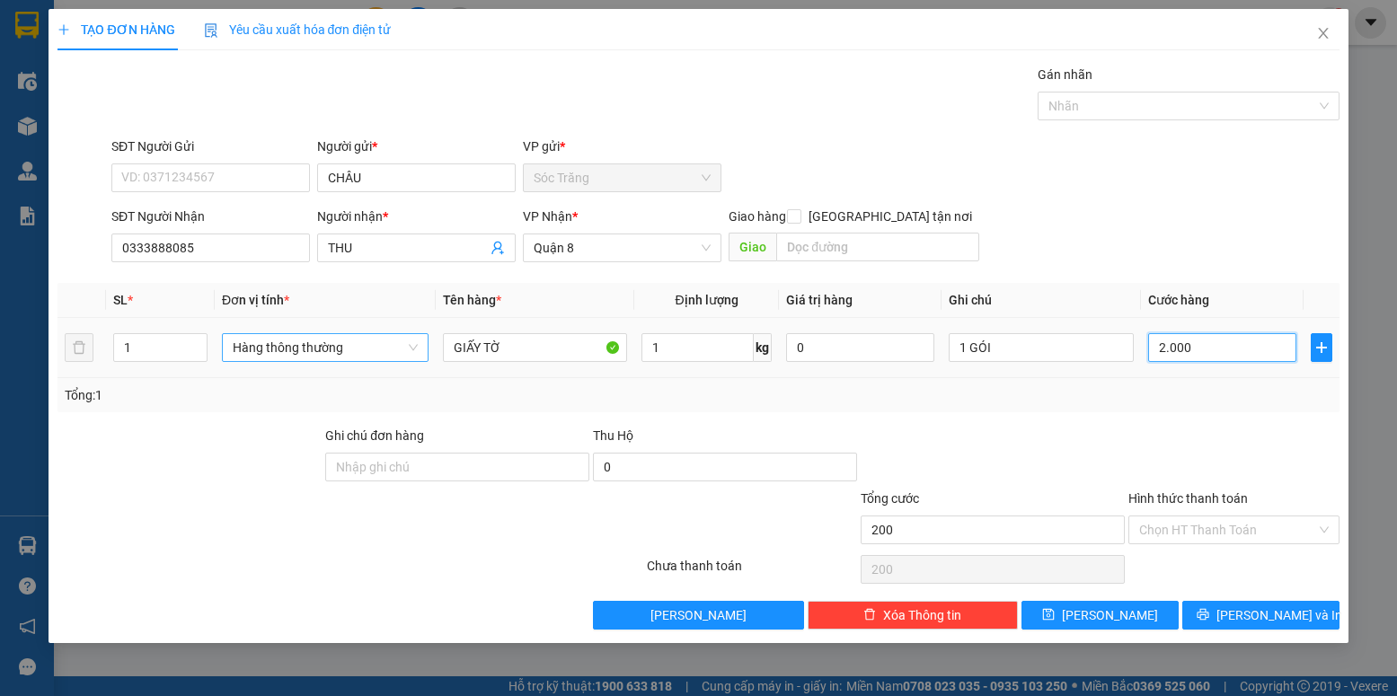
type input "2.000"
type input "20.000"
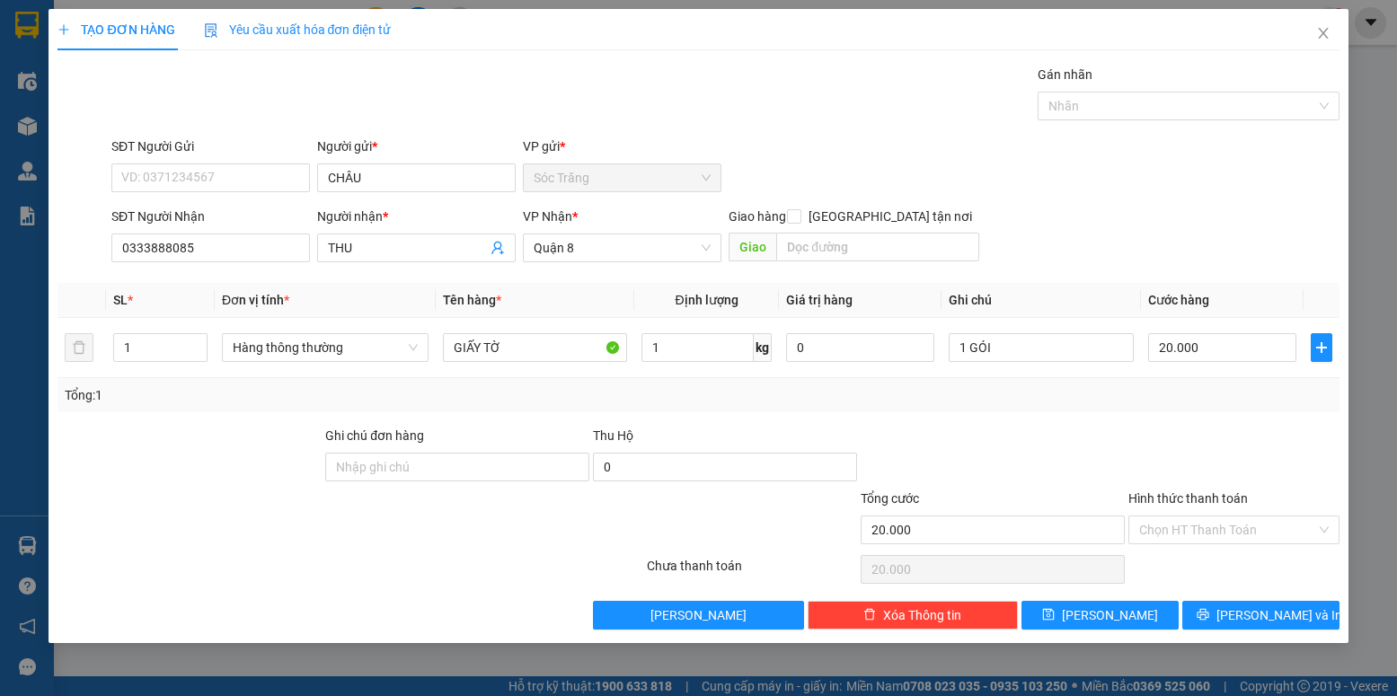
drag, startPoint x: 1115, startPoint y: 544, endPoint x: 1127, endPoint y: 537, distance: 14.5
click at [1115, 543] on div "Tổng cước 20.000" at bounding box center [993, 520] width 264 height 63
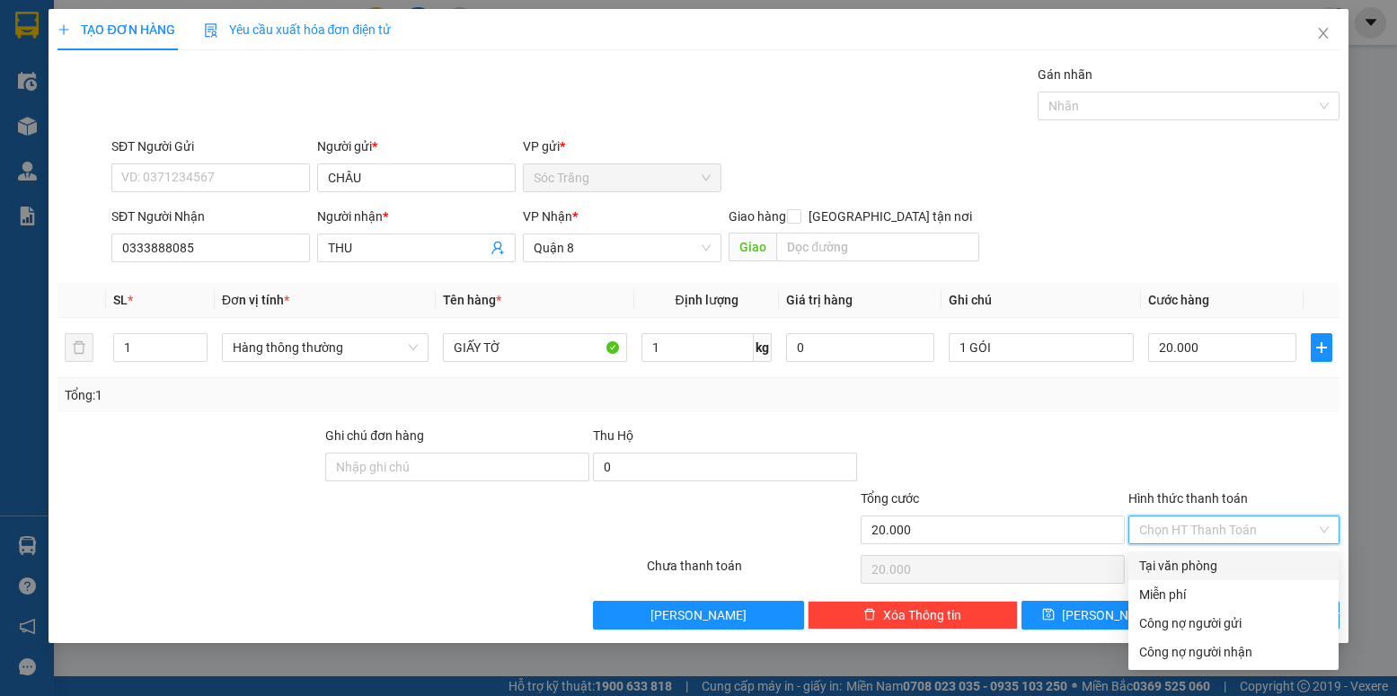
click at [1160, 524] on input "Hình thức thanh toán" at bounding box center [1227, 529] width 176 height 27
click at [1221, 561] on div "Tại văn phòng" at bounding box center [1233, 566] width 189 height 20
type input "0"
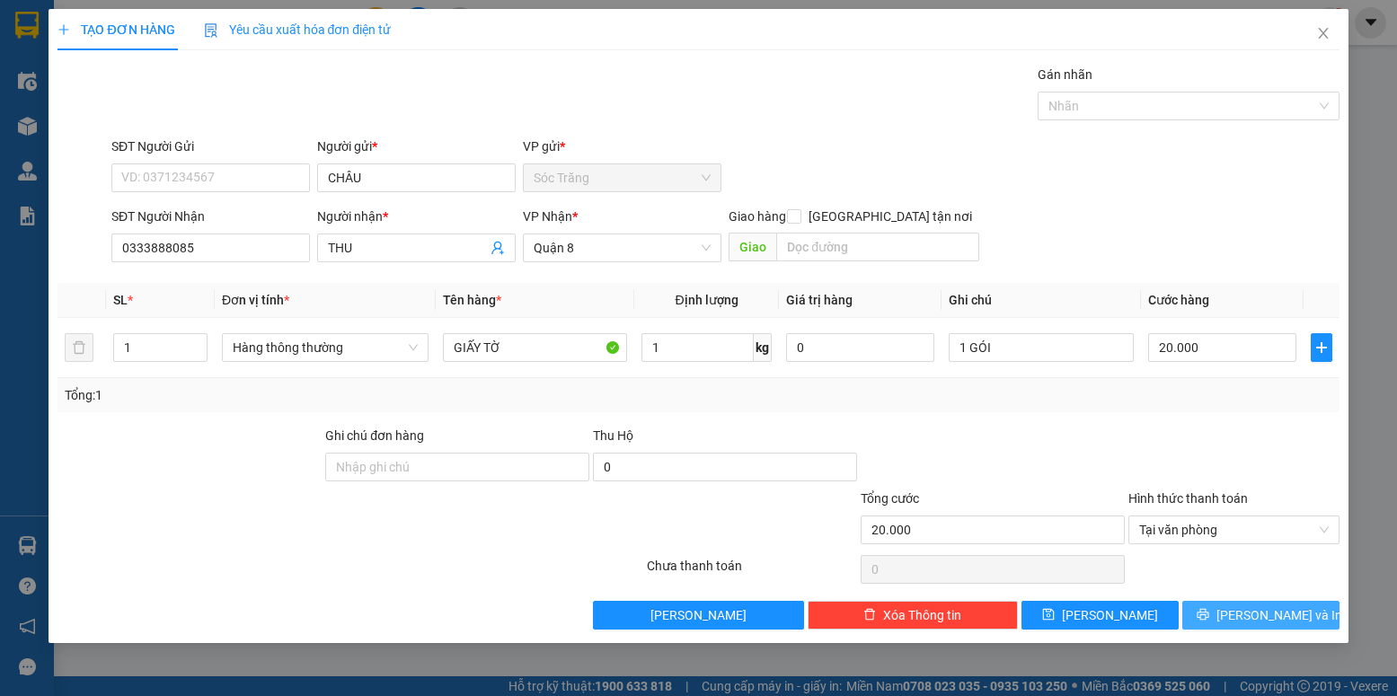
click at [1276, 615] on span "[PERSON_NAME] và In" at bounding box center [1279, 615] width 126 height 20
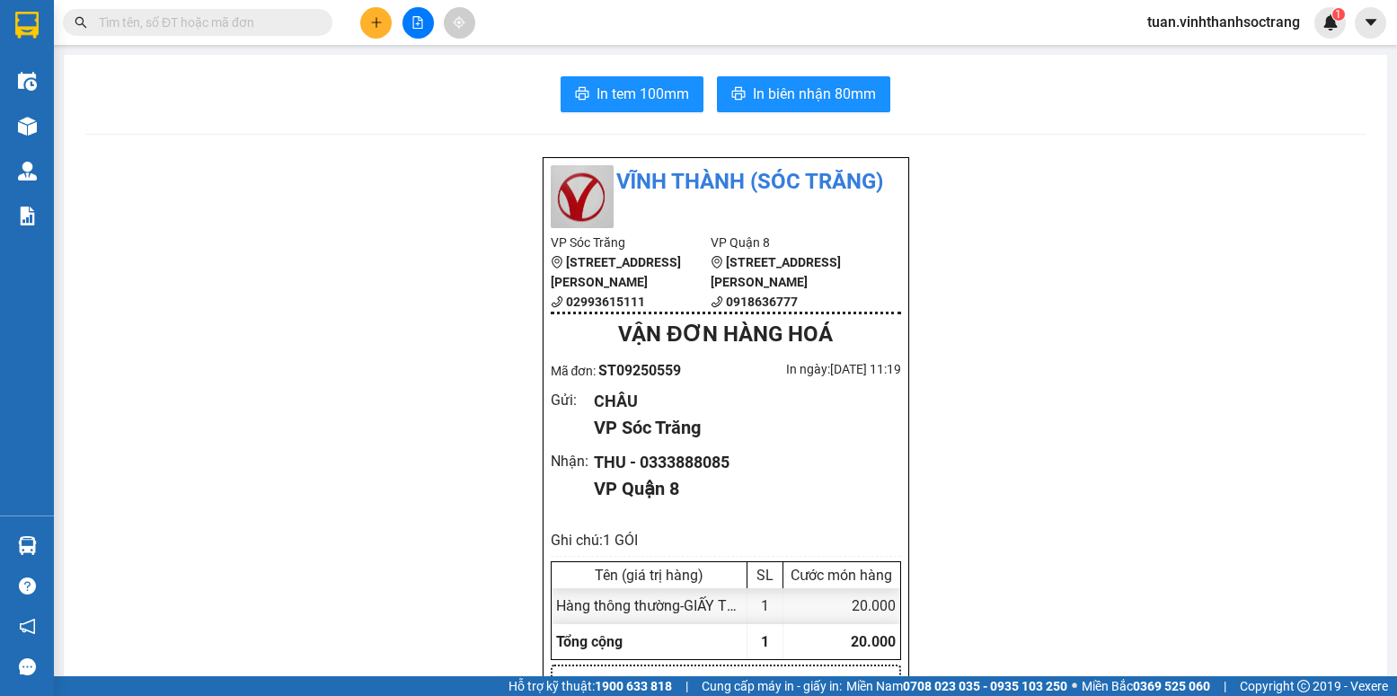
click at [375, 25] on icon "plus" at bounding box center [376, 22] width 13 height 13
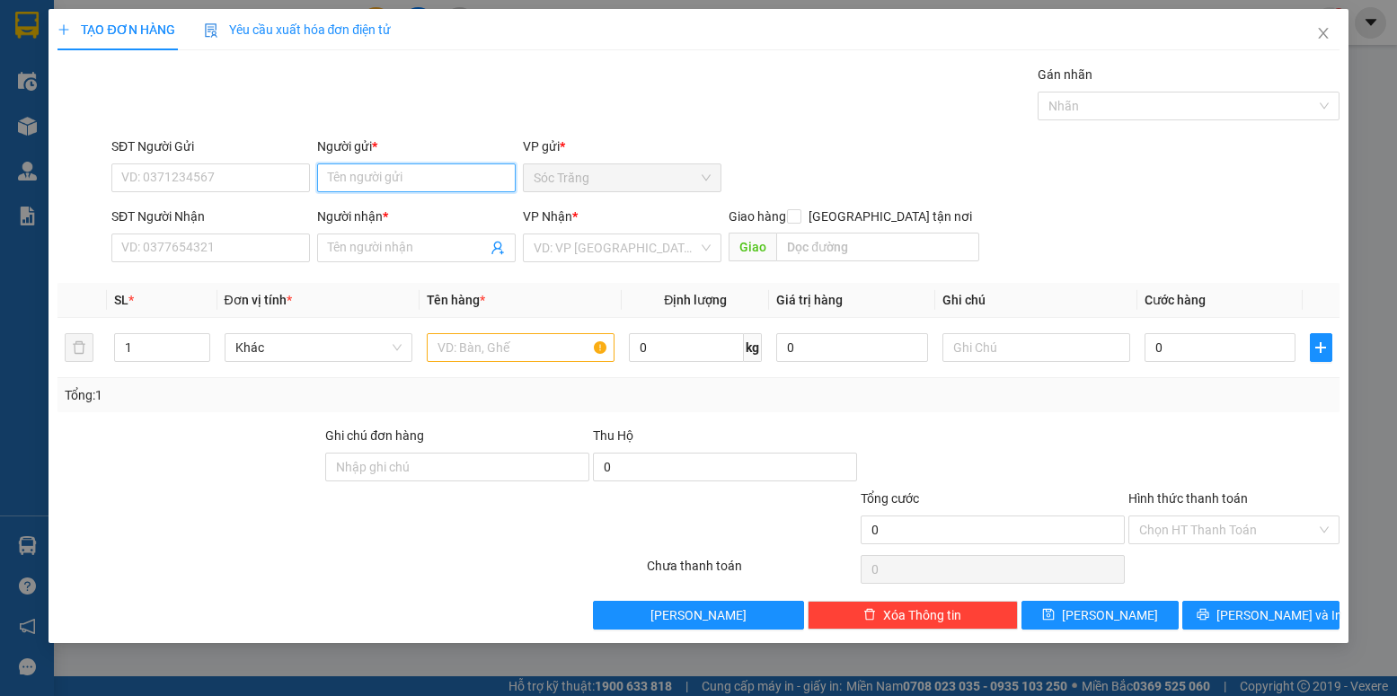
click at [406, 176] on input "Người gửi *" at bounding box center [416, 177] width 199 height 29
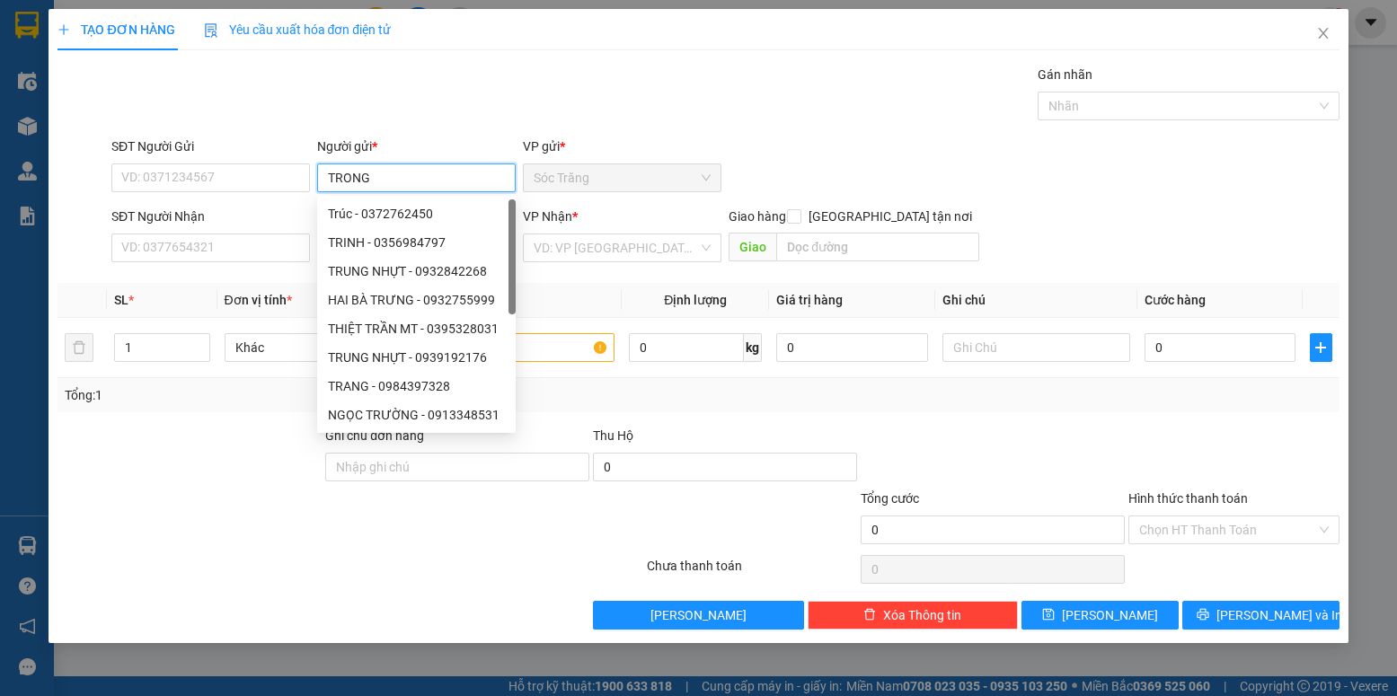
type input "TRONG"
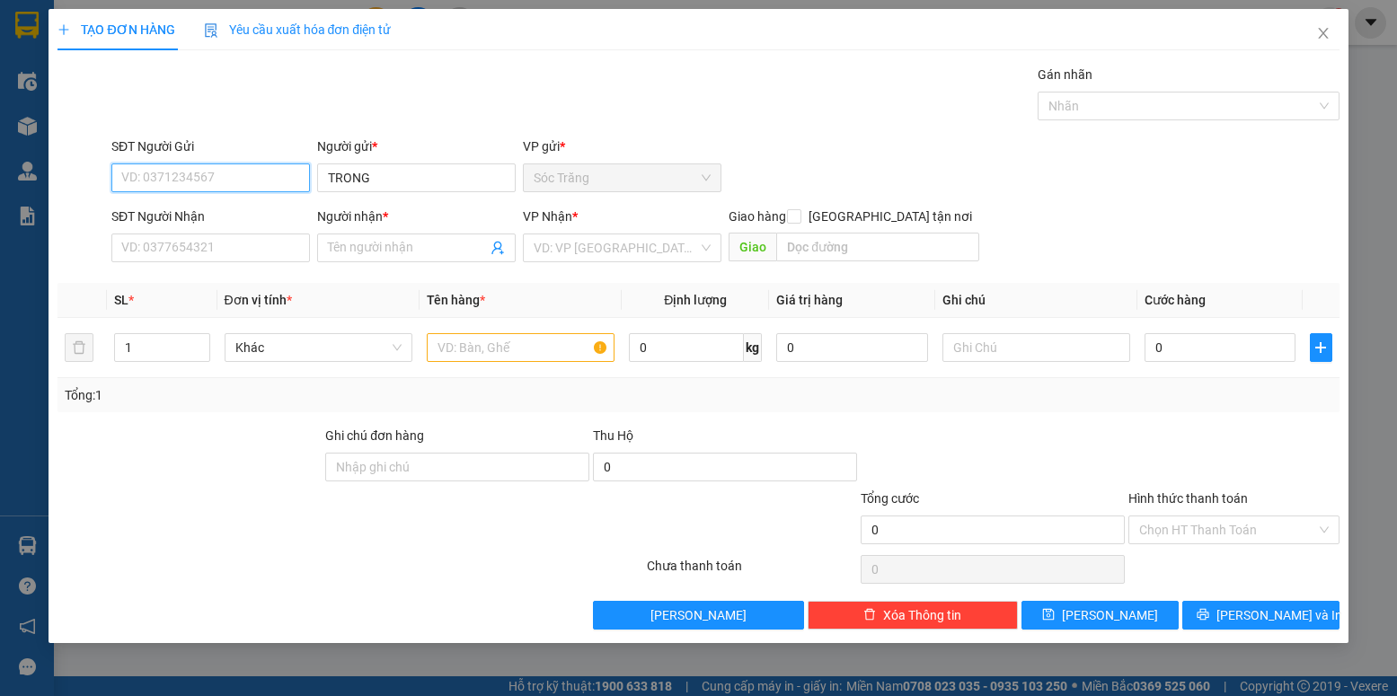
click at [275, 181] on input "SĐT Người Gửi" at bounding box center [210, 177] width 199 height 29
type input "0911403070"
type input "0908119380"
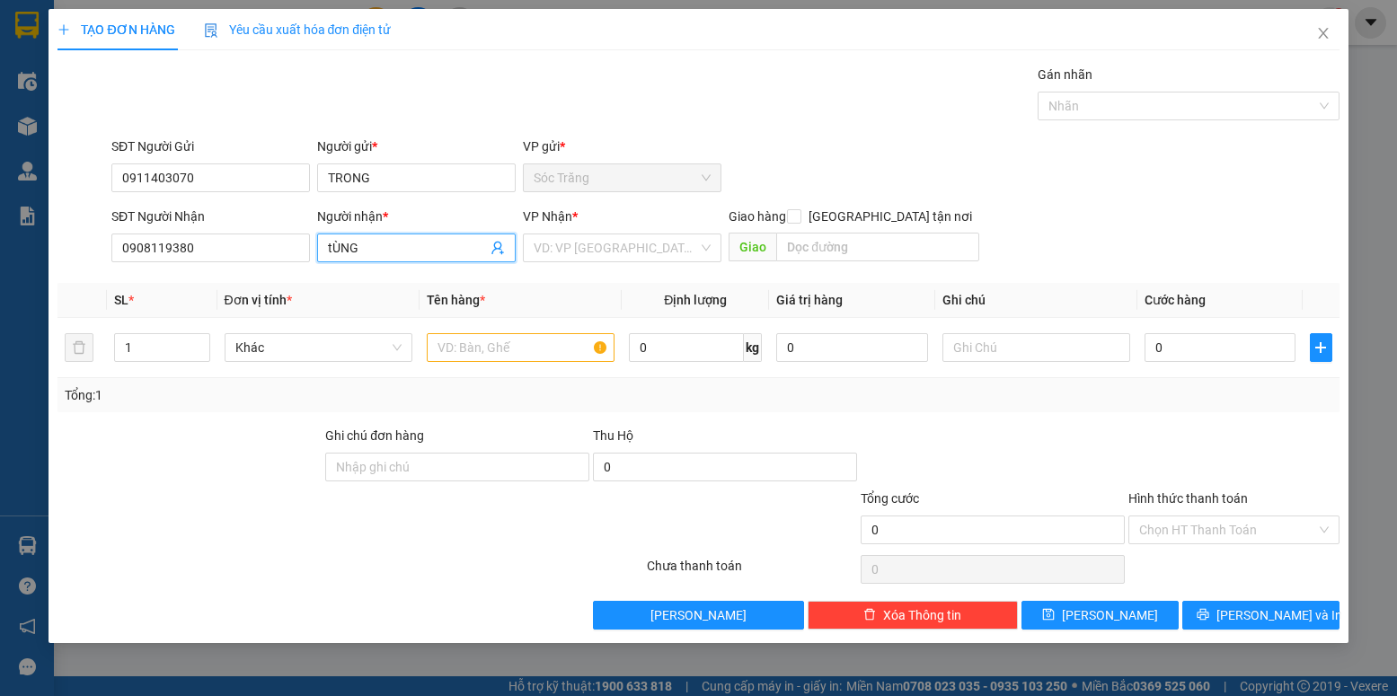
drag, startPoint x: 372, startPoint y: 247, endPoint x: 310, endPoint y: 263, distance: 64.1
click at [310, 263] on div "SĐT Người Nhận 0908119380 Người nhận * tÙNG tÙNG VP Nhận * VD: VP [GEOGRAPHIC_D…" at bounding box center [725, 238] width 1235 height 63
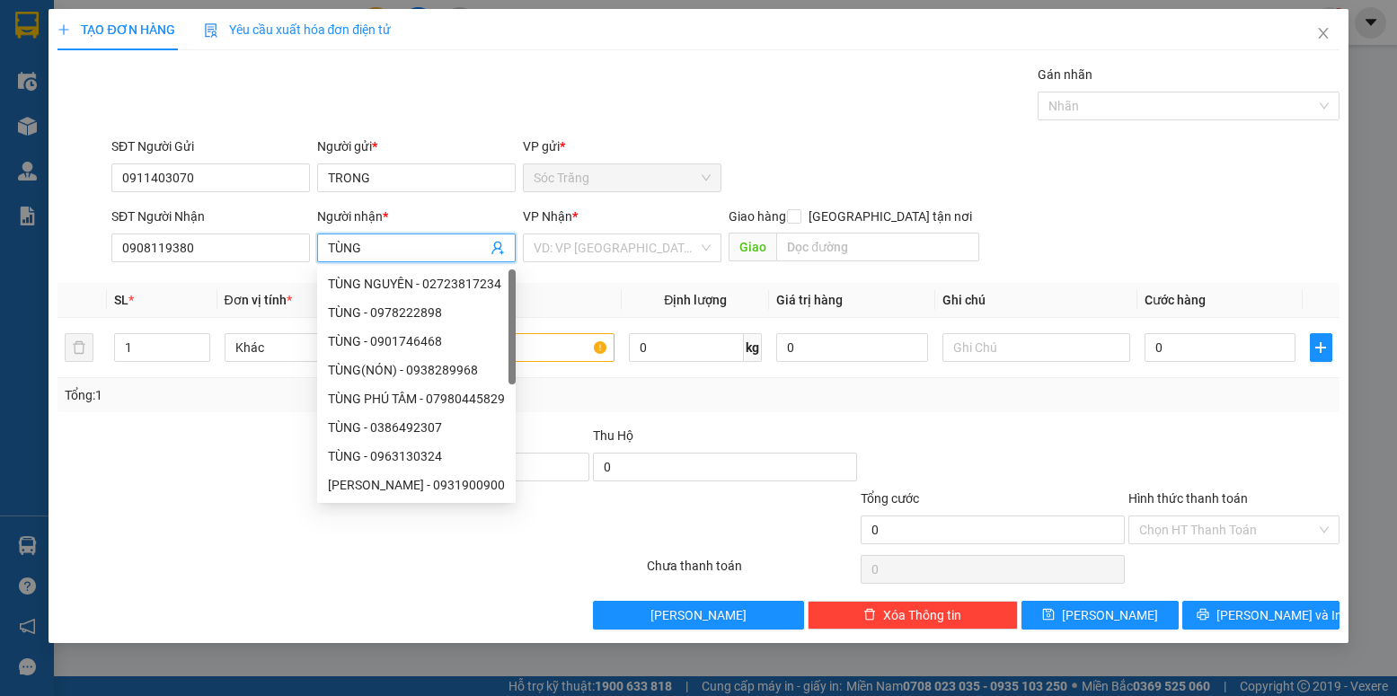
type input "TÙNG"
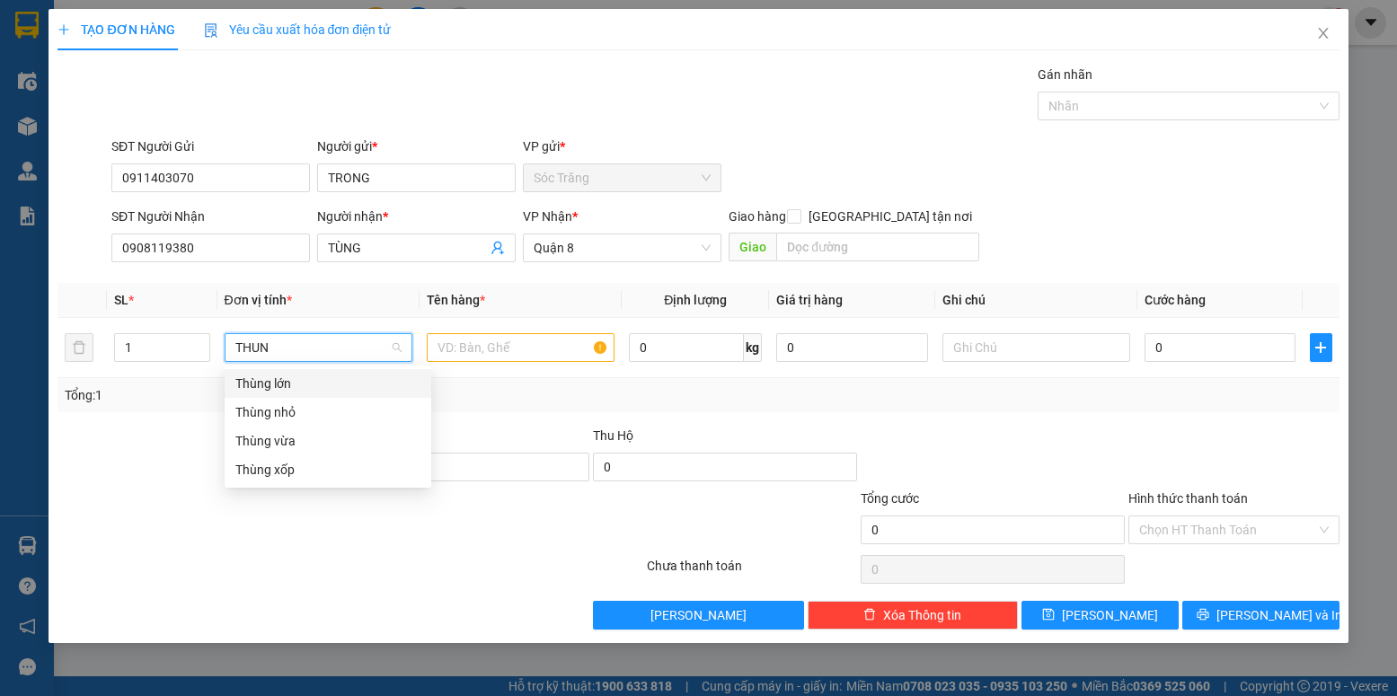
type input "THUNG"
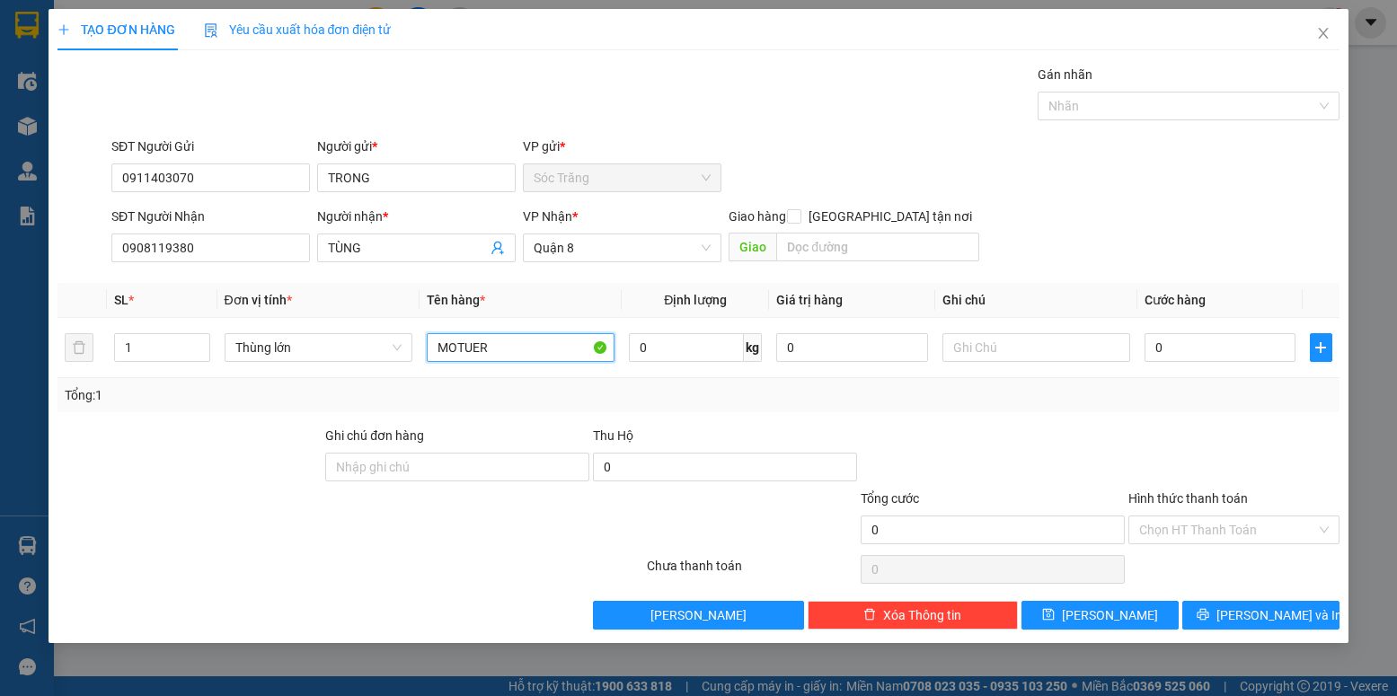
type input "MOTUER"
type input "1"
type input "50"
drag, startPoint x: 1033, startPoint y: 335, endPoint x: 918, endPoint y: 335, distance: 115.0
click at [918, 335] on tr "1 Thùng lớn MOTUER 50 kg 0 1 THUG2 0" at bounding box center [697, 348] width 1281 height 60
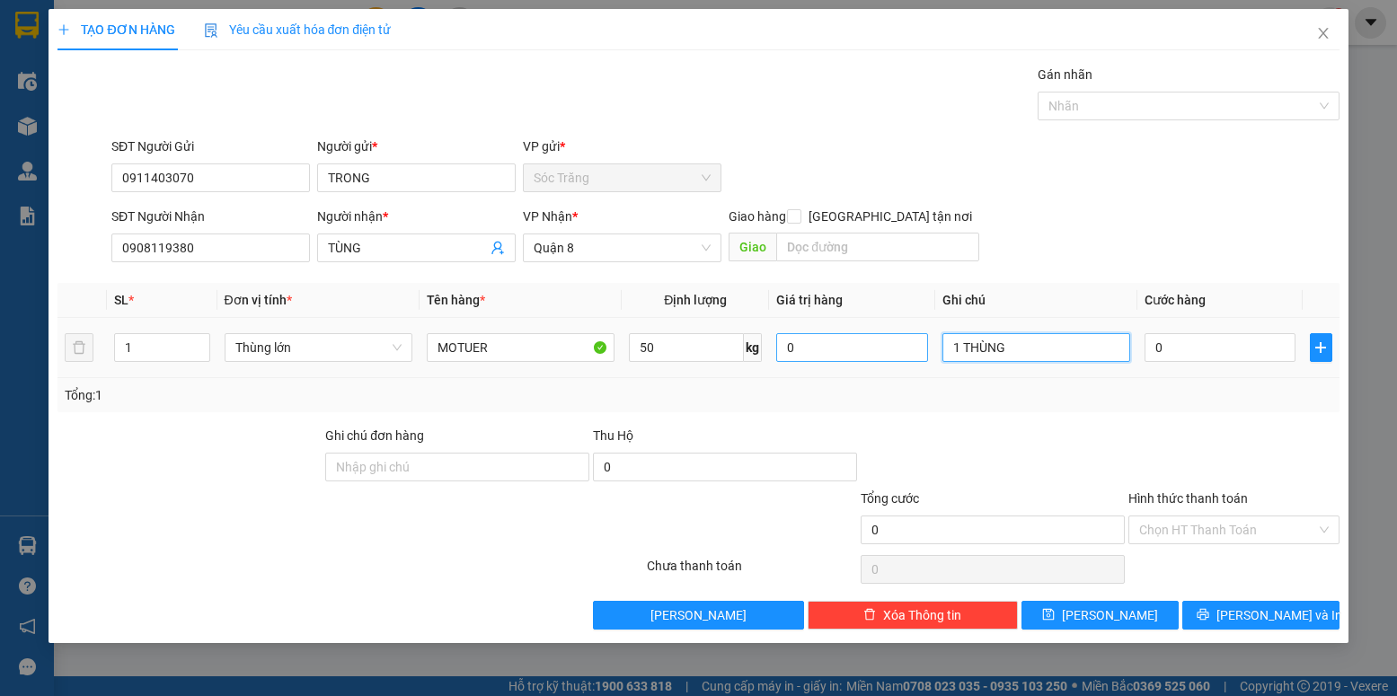
type input "1 THÙNG"
type input "5"
type input "50"
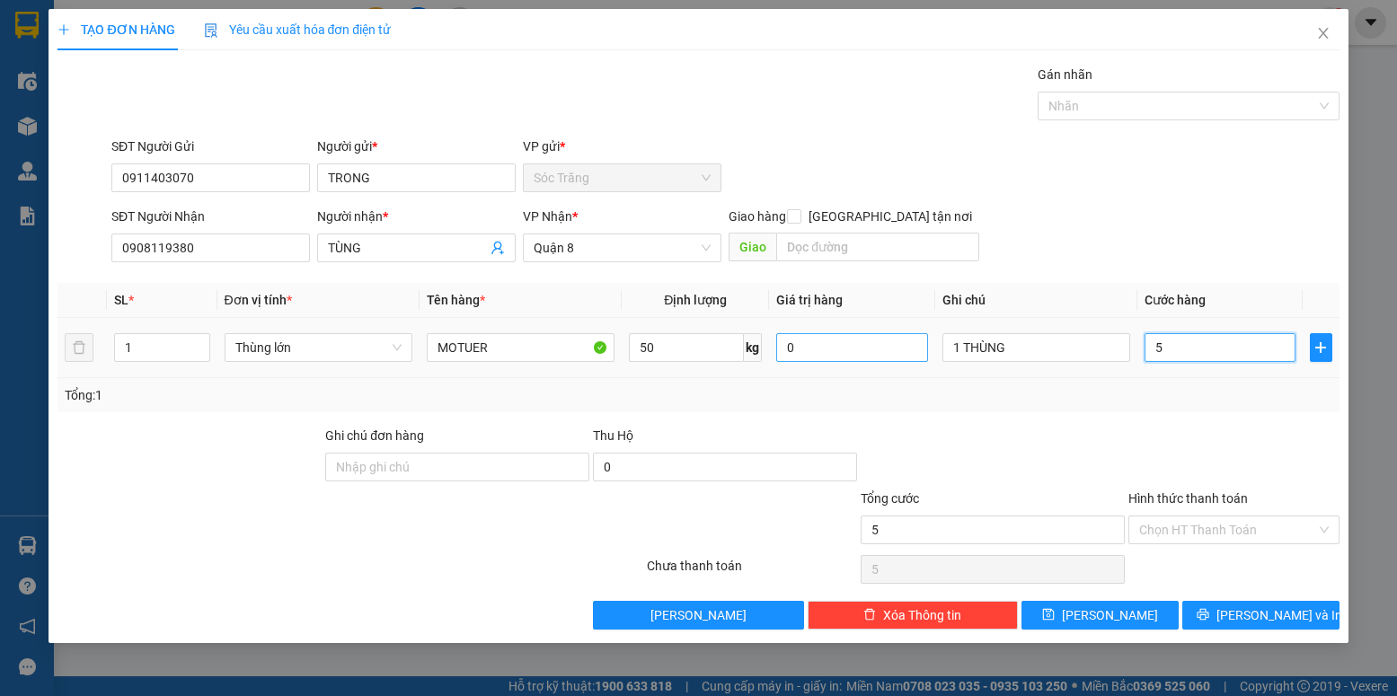
type input "50"
type input "500"
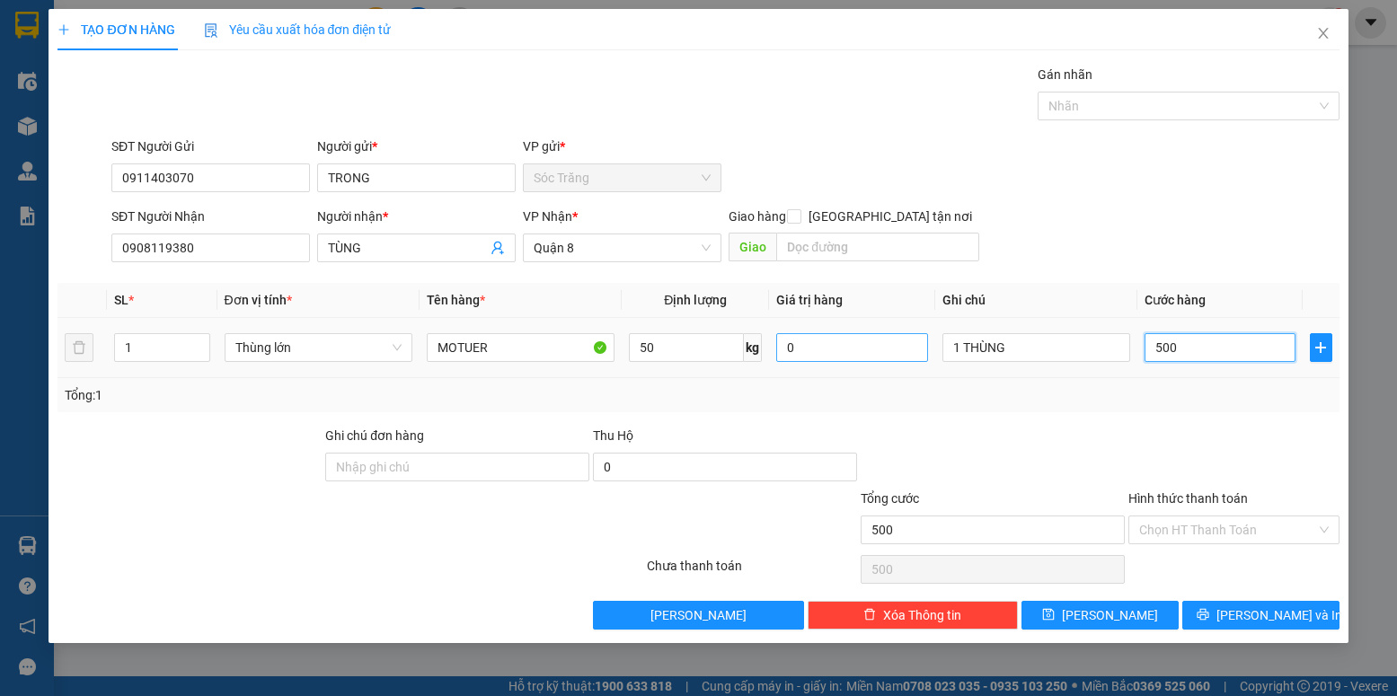
type input "5.000"
type input "50.000"
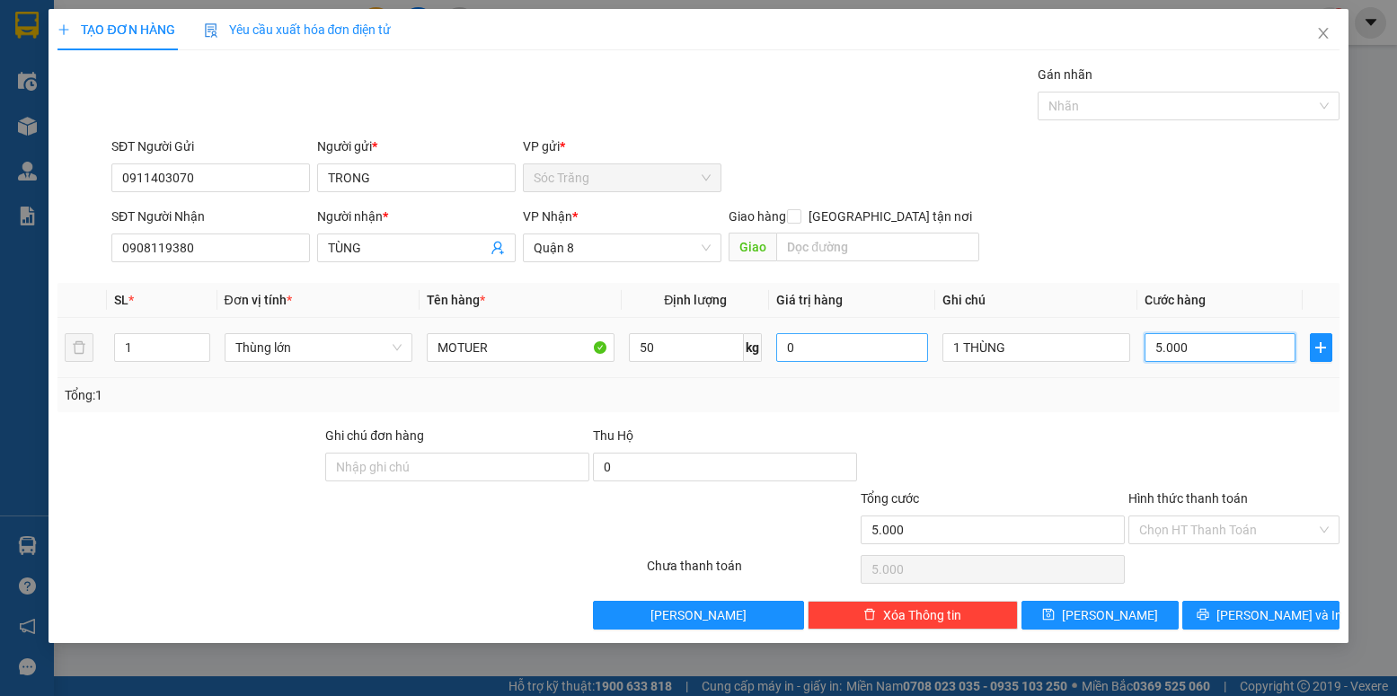
type input "50.000"
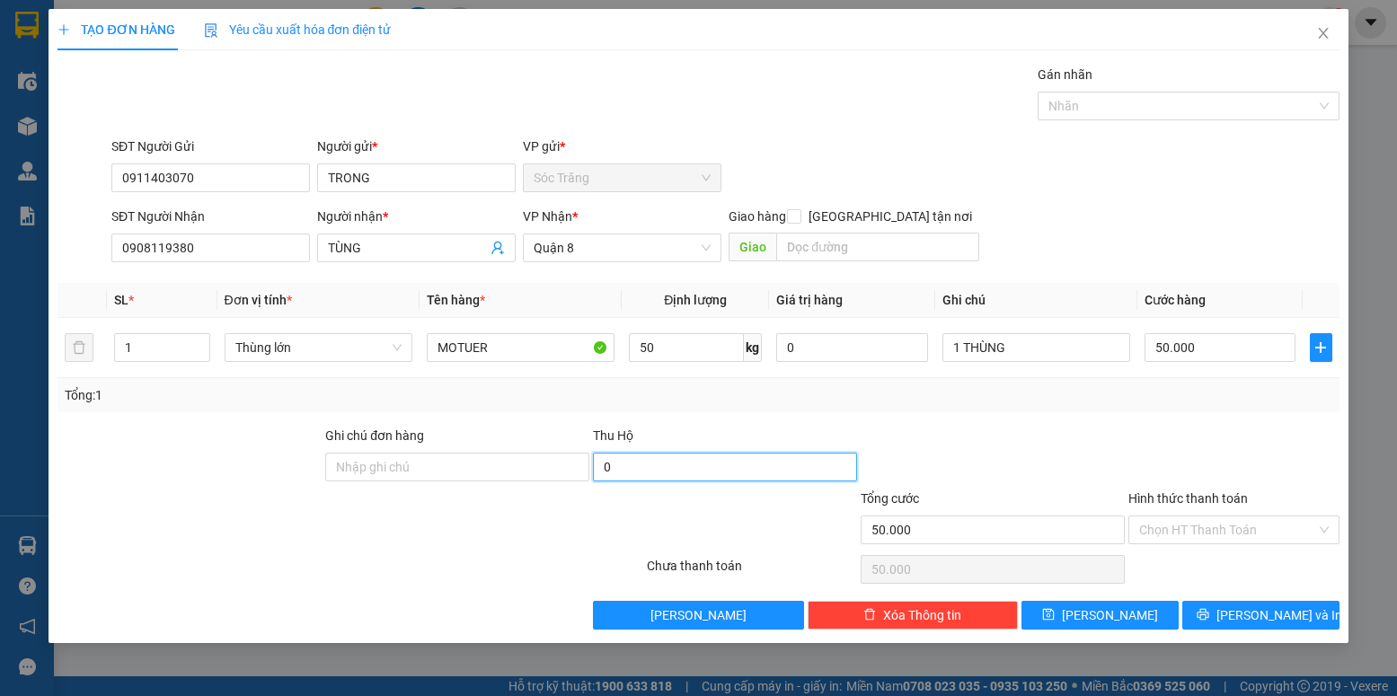
click at [686, 472] on input "0" at bounding box center [725, 467] width 264 height 29
type input "50.000"
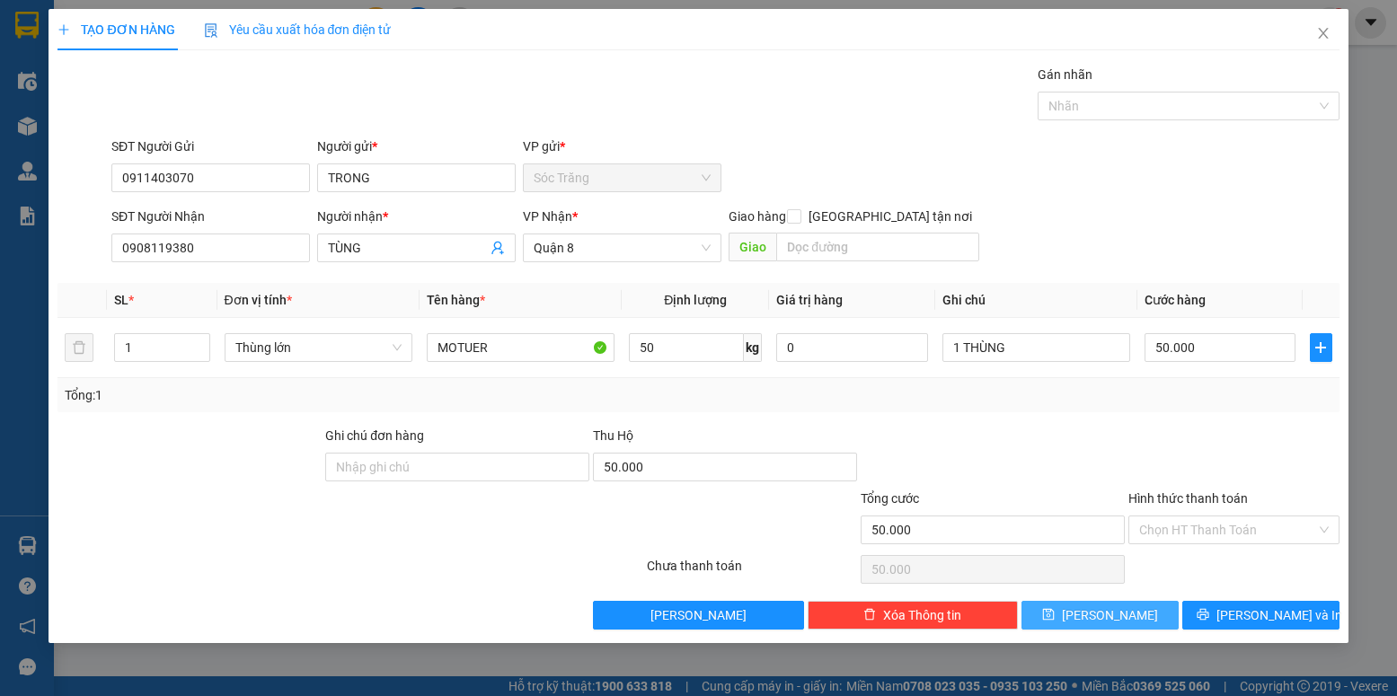
click at [1117, 612] on span "[PERSON_NAME]" at bounding box center [1110, 615] width 96 height 20
type input "0"
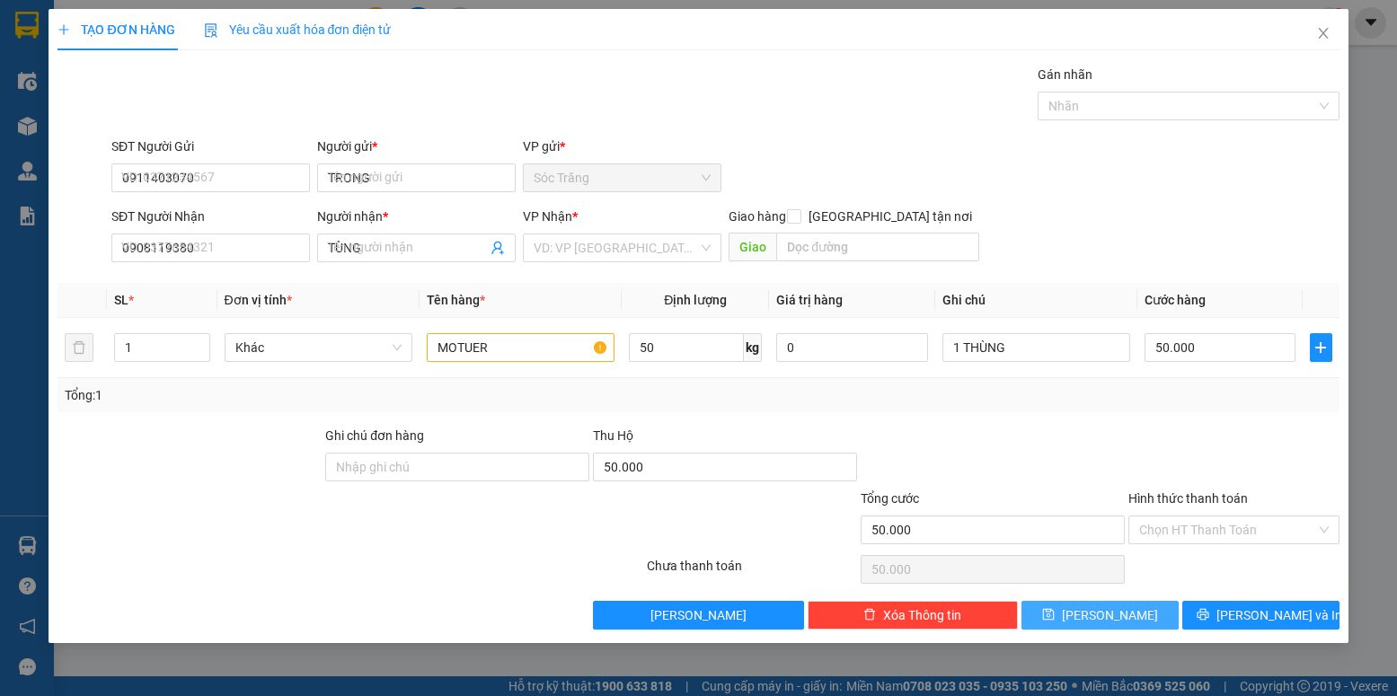
type input "0"
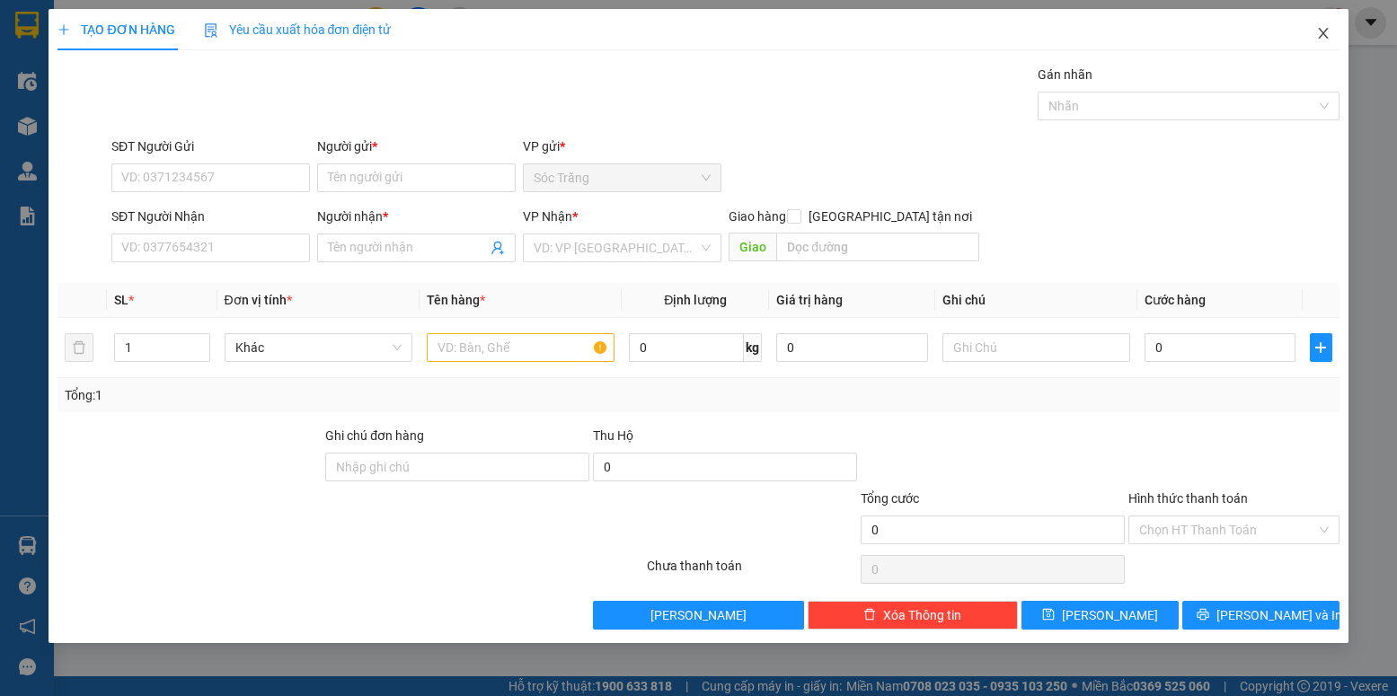
click at [1317, 37] on icon "close" at bounding box center [1323, 33] width 14 height 14
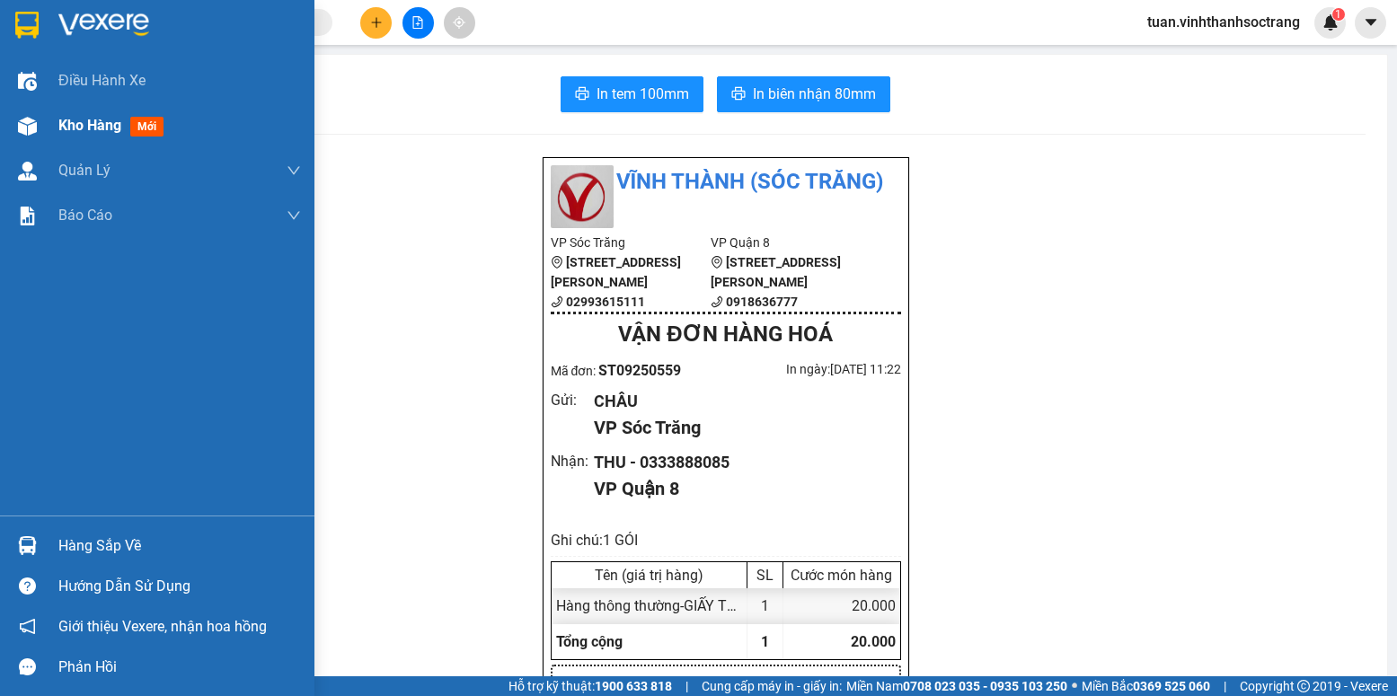
click at [83, 124] on span "Kho hàng" at bounding box center [89, 125] width 63 height 17
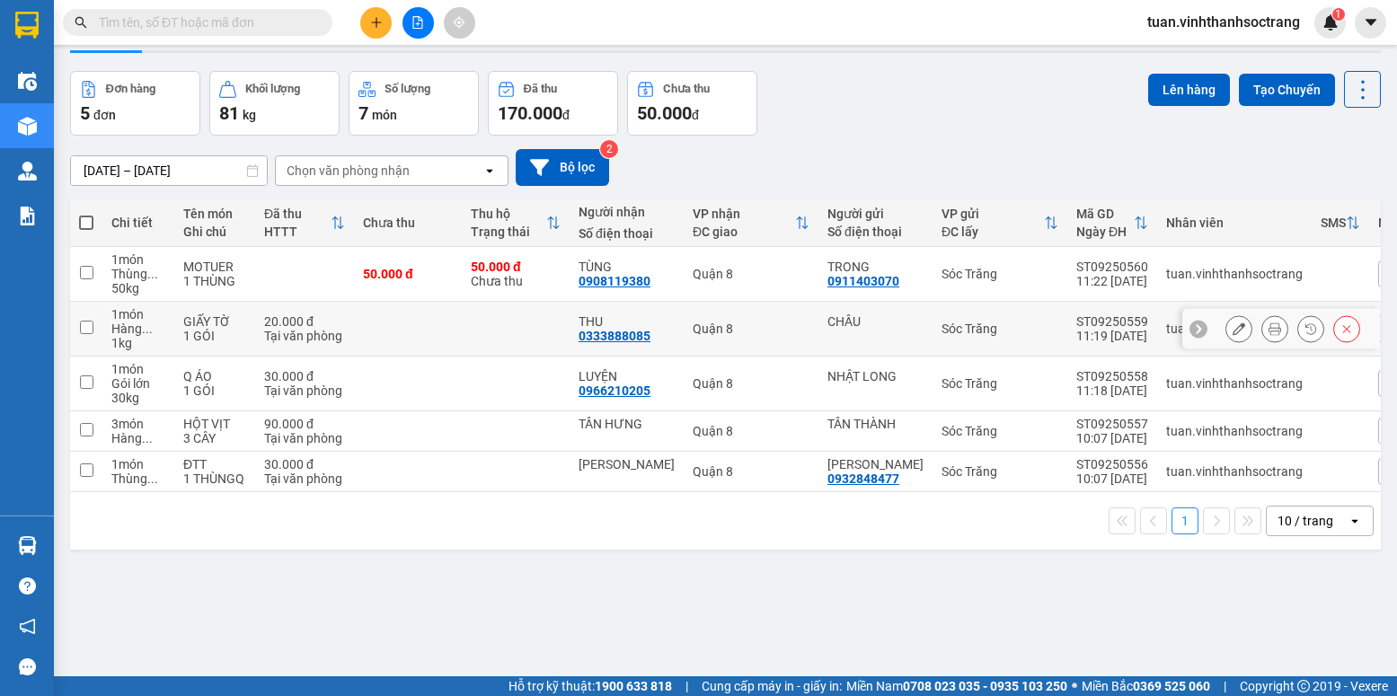
scroll to position [83, 0]
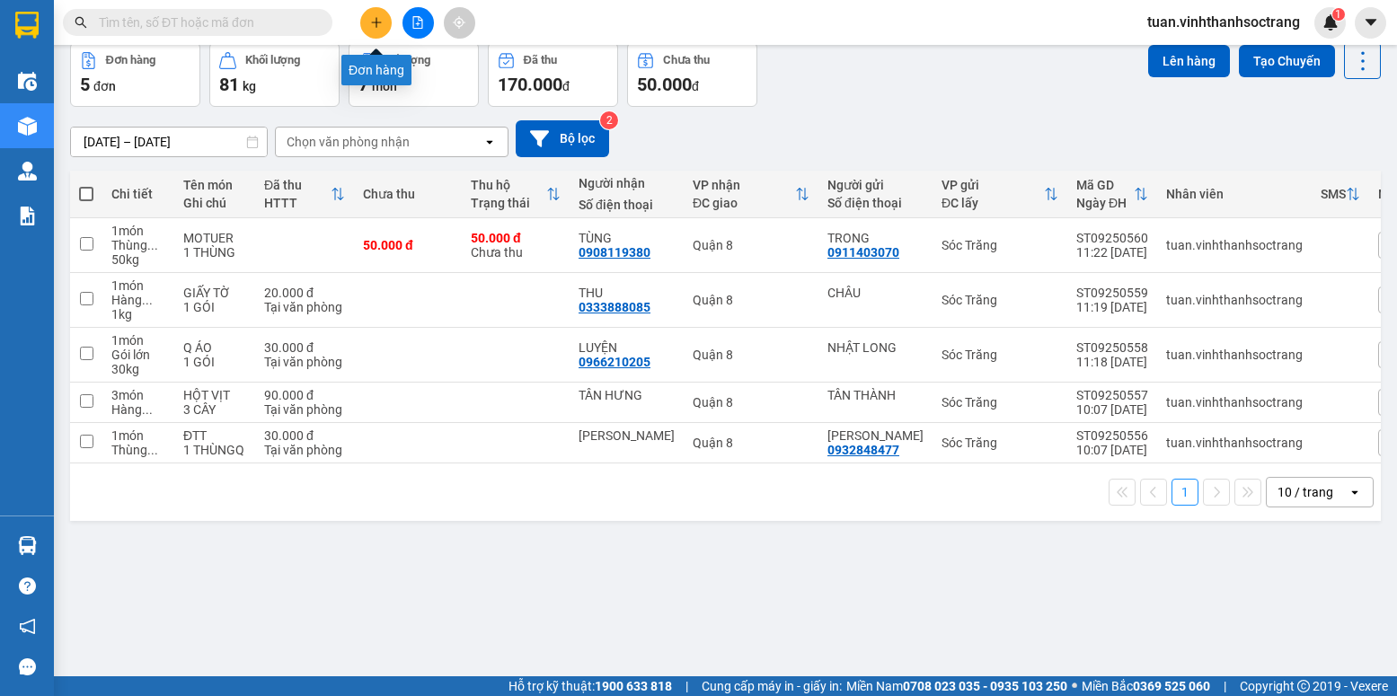
click at [367, 22] on button at bounding box center [375, 22] width 31 height 31
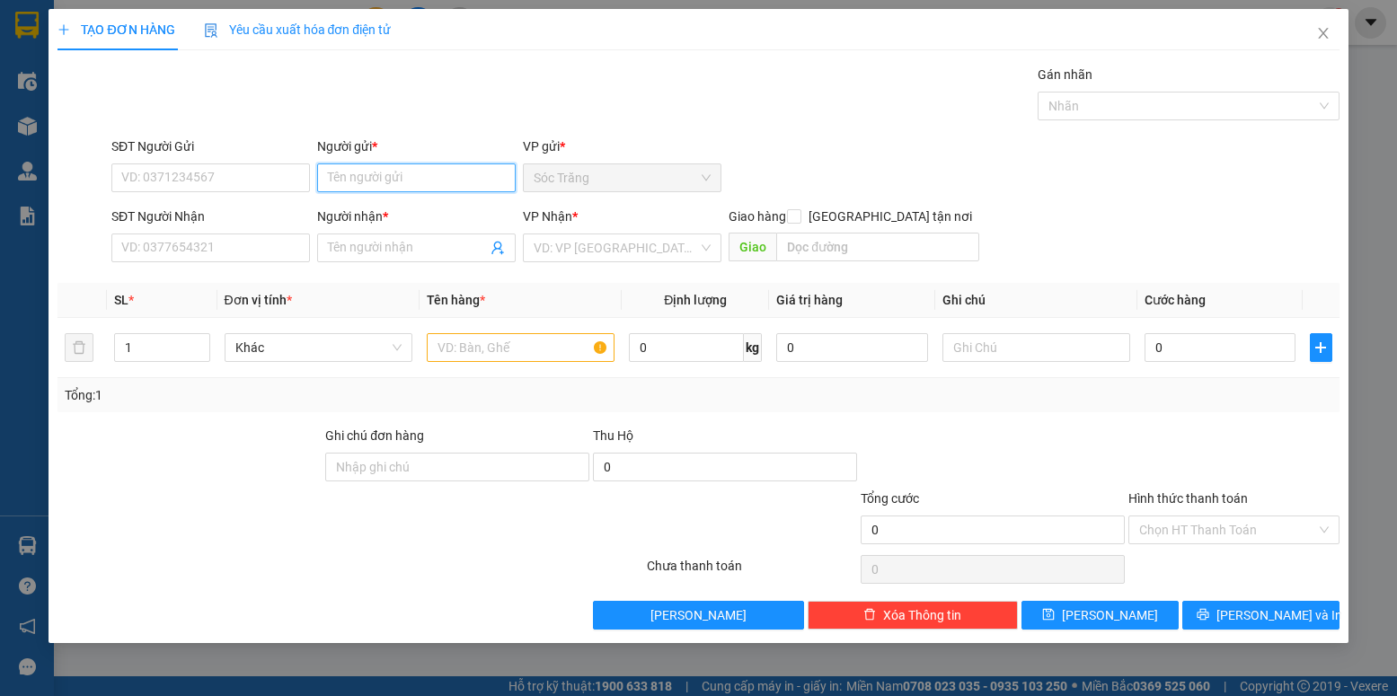
drag, startPoint x: 400, startPoint y: 181, endPoint x: 383, endPoint y: 199, distance: 24.8
click at [399, 184] on input "Người gửi *" at bounding box center [416, 177] width 199 height 29
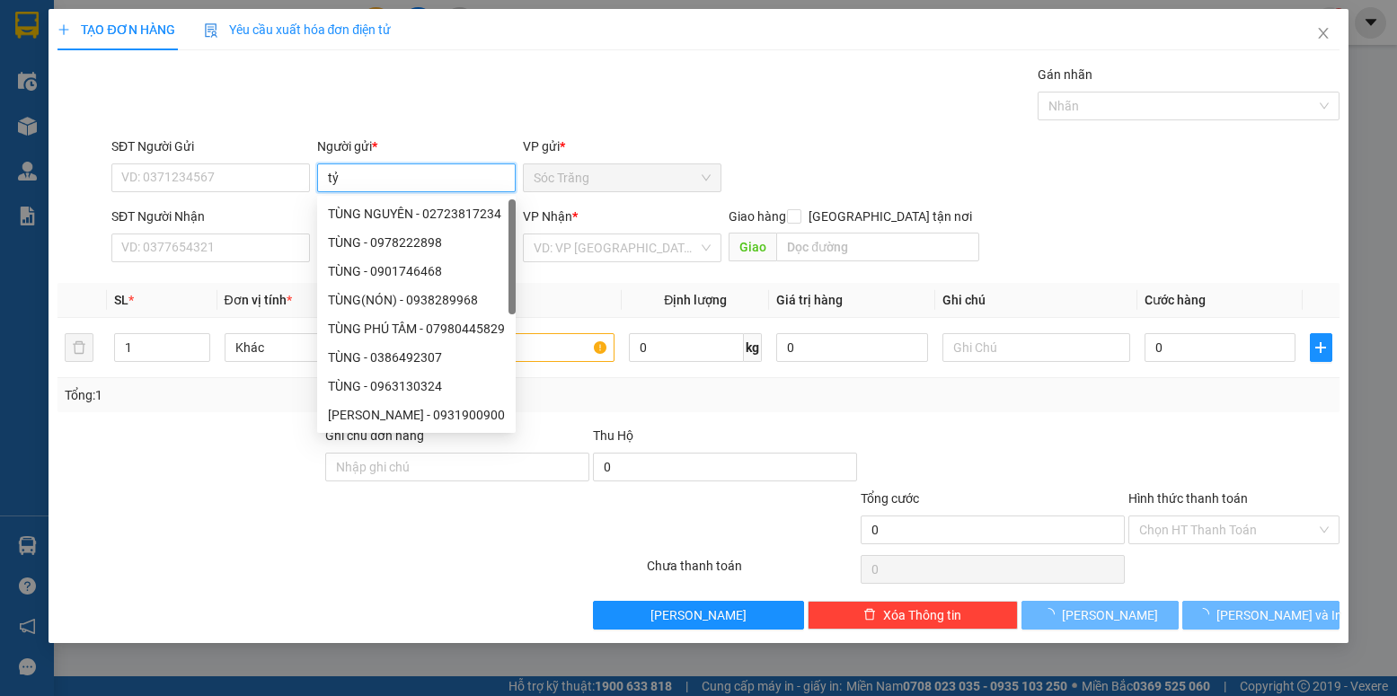
type input "t"
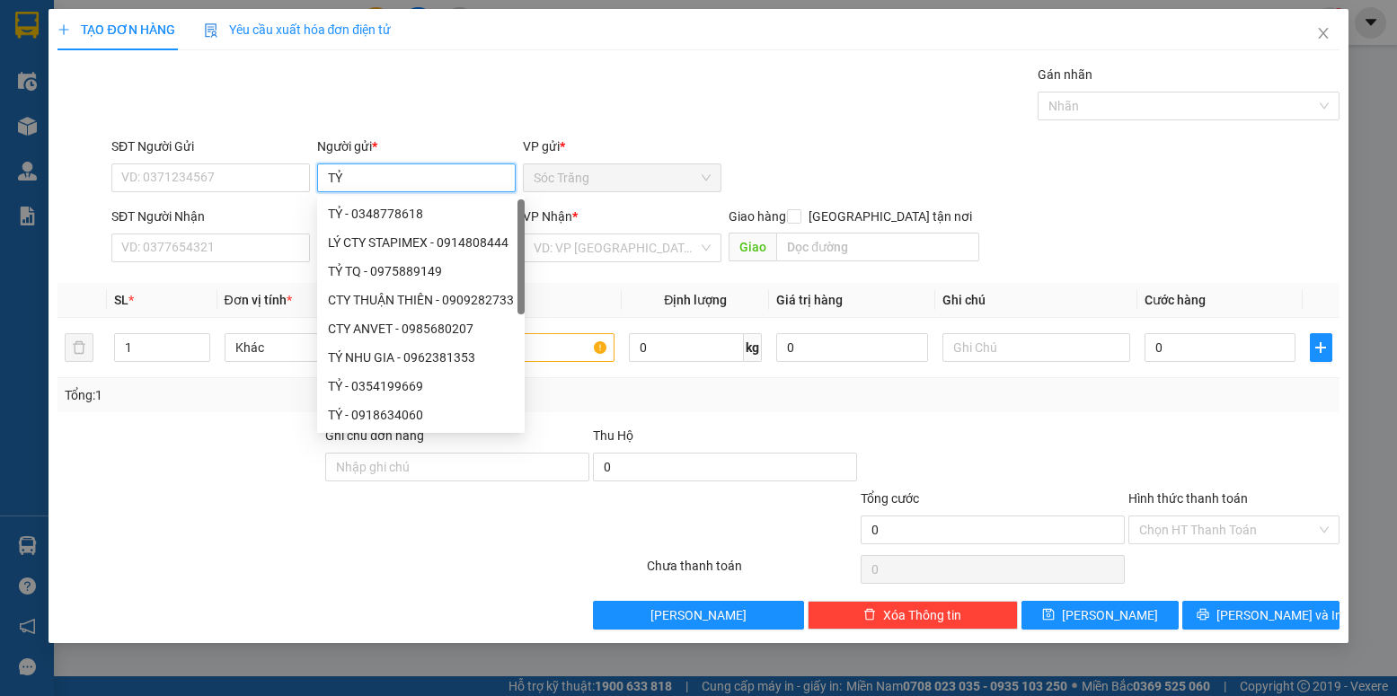
type input "TỶ"
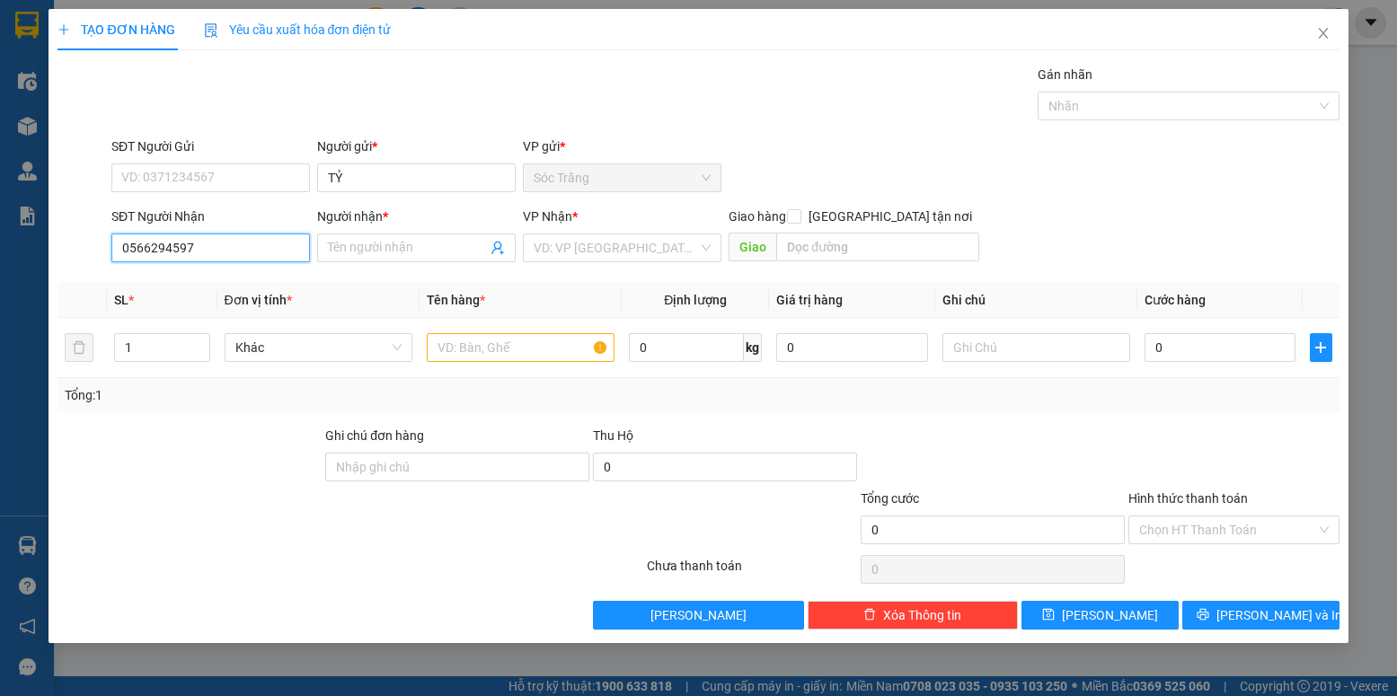
type input "0566294597"
type input "C"
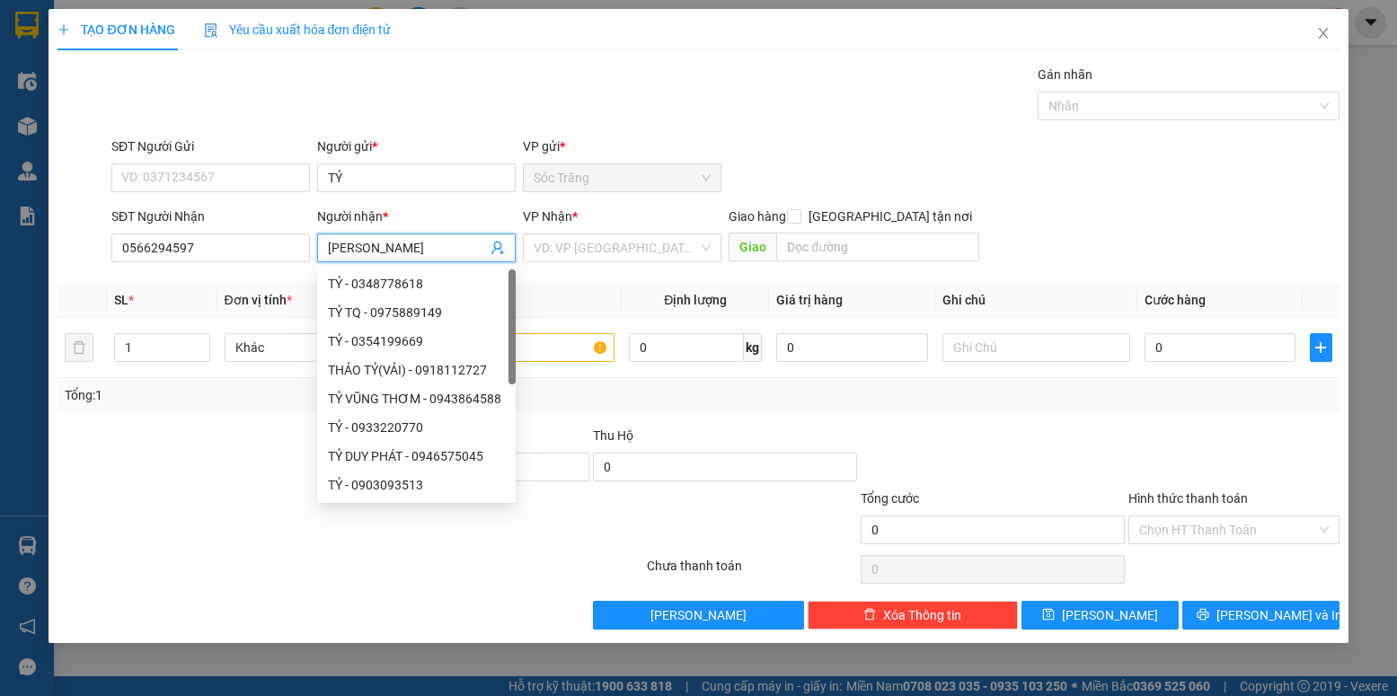
type input "[PERSON_NAME]"
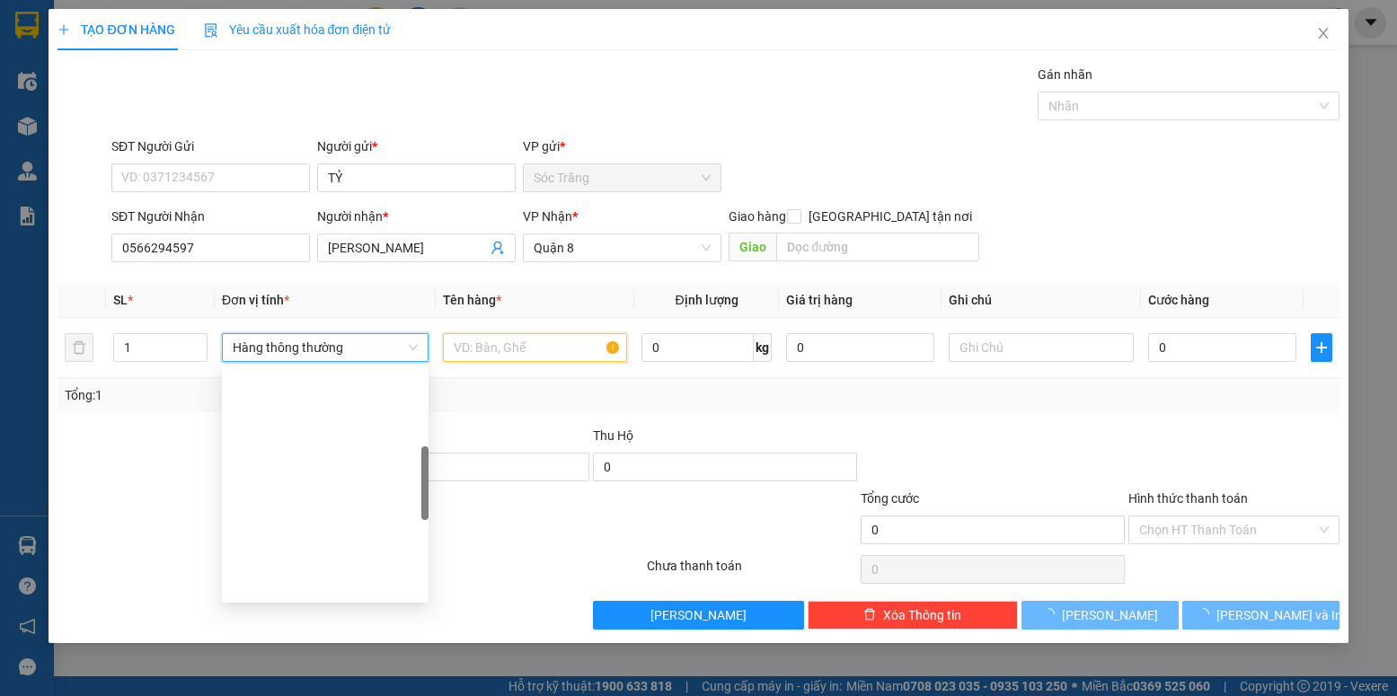
scroll to position [287, 0]
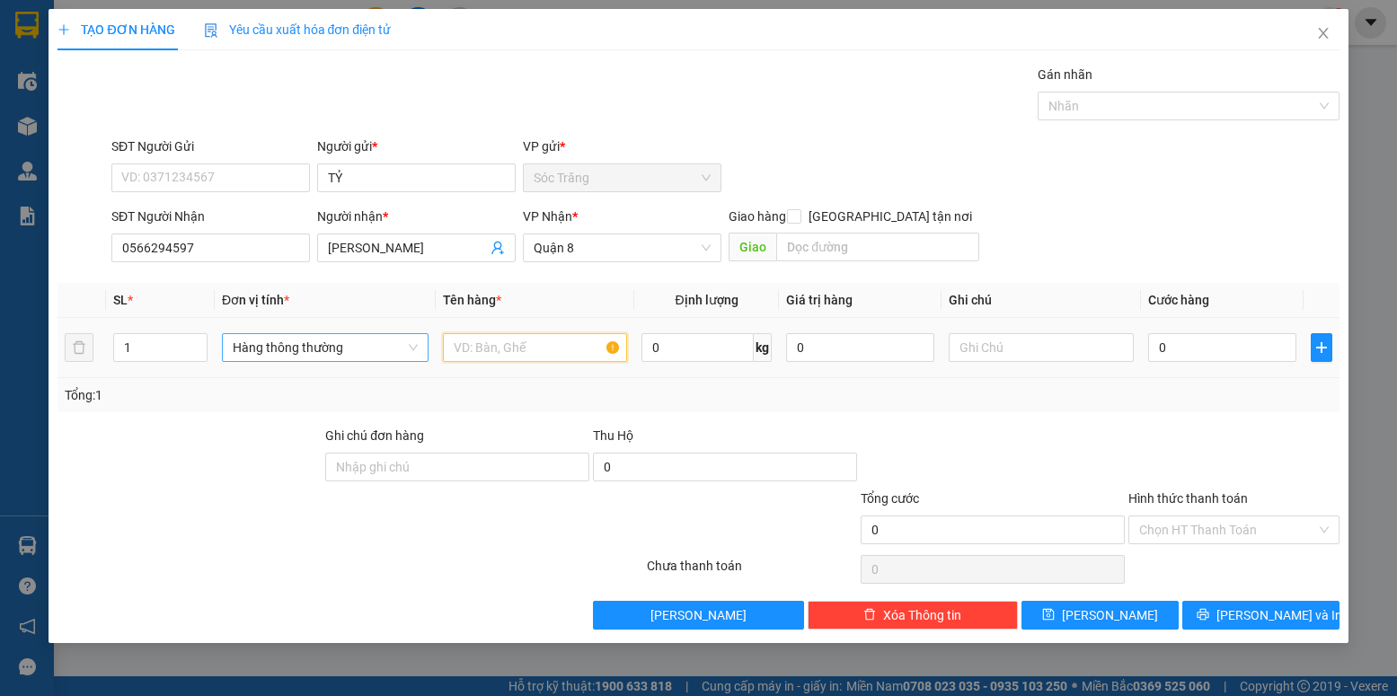
click at [269, 352] on span "Hàng thông thường" at bounding box center [325, 347] width 185 height 27
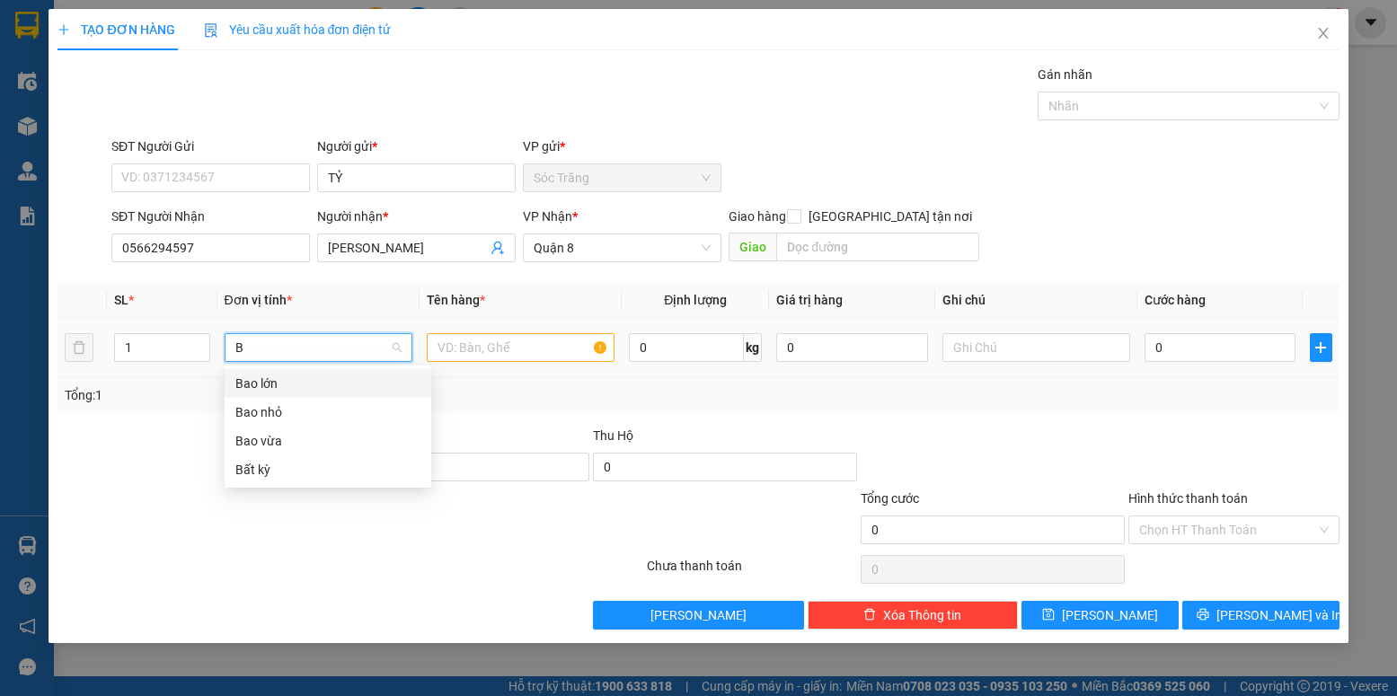
scroll to position [0, 0]
type input "B"
type input "KHAC"
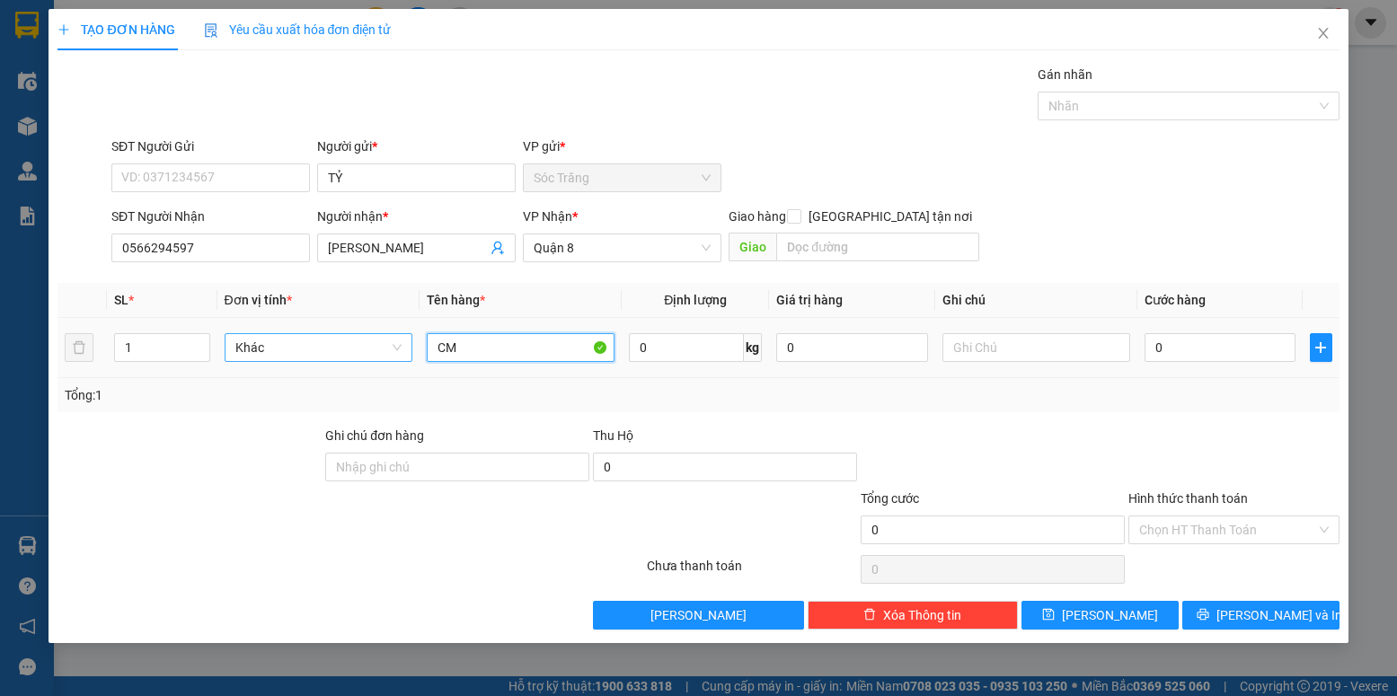
type input "CM"
type input "1"
type input "1 BAO THƯ"
type input "2"
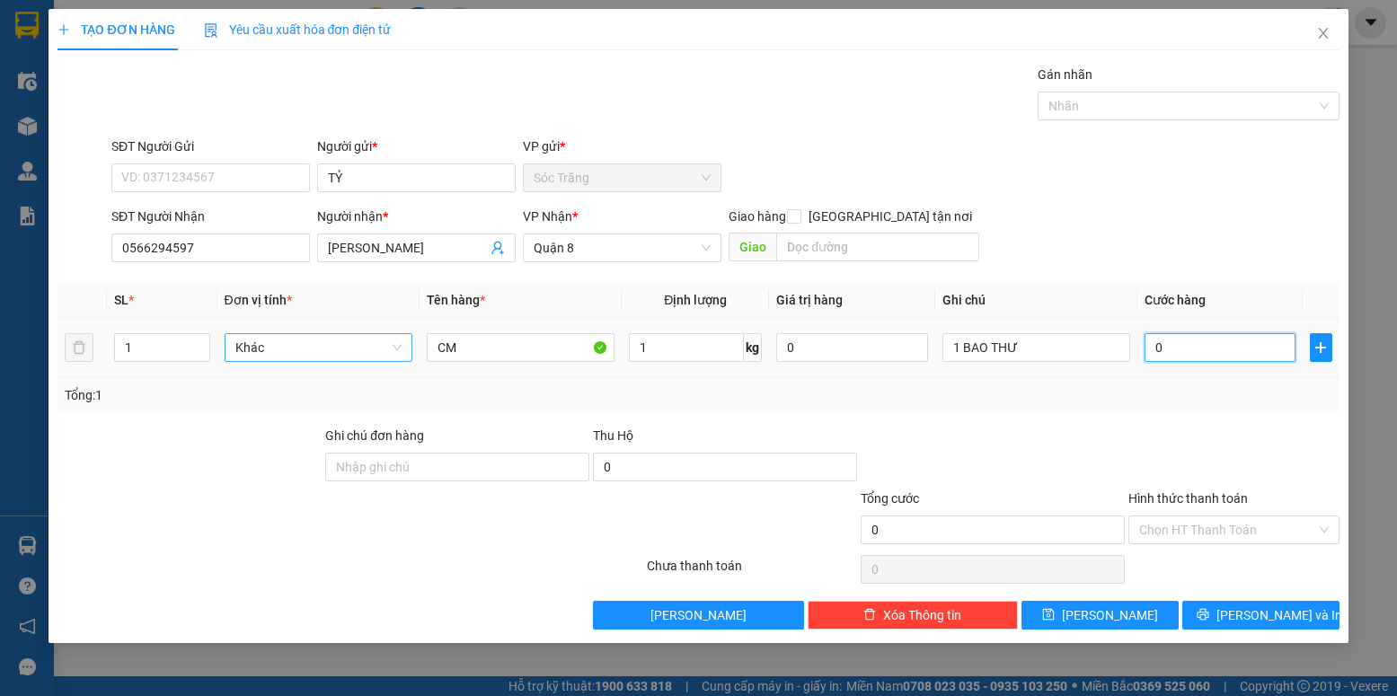
type input "2"
type input "20"
type input "200"
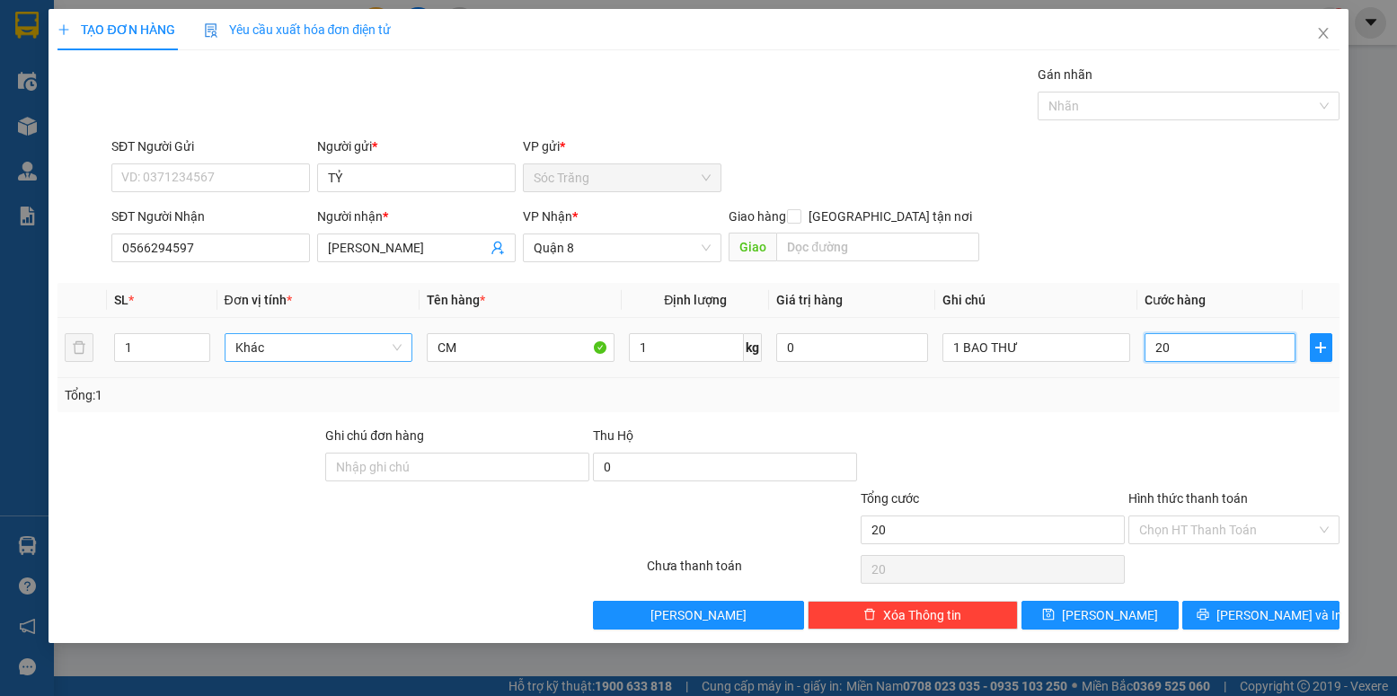
type input "200"
type input "2.000"
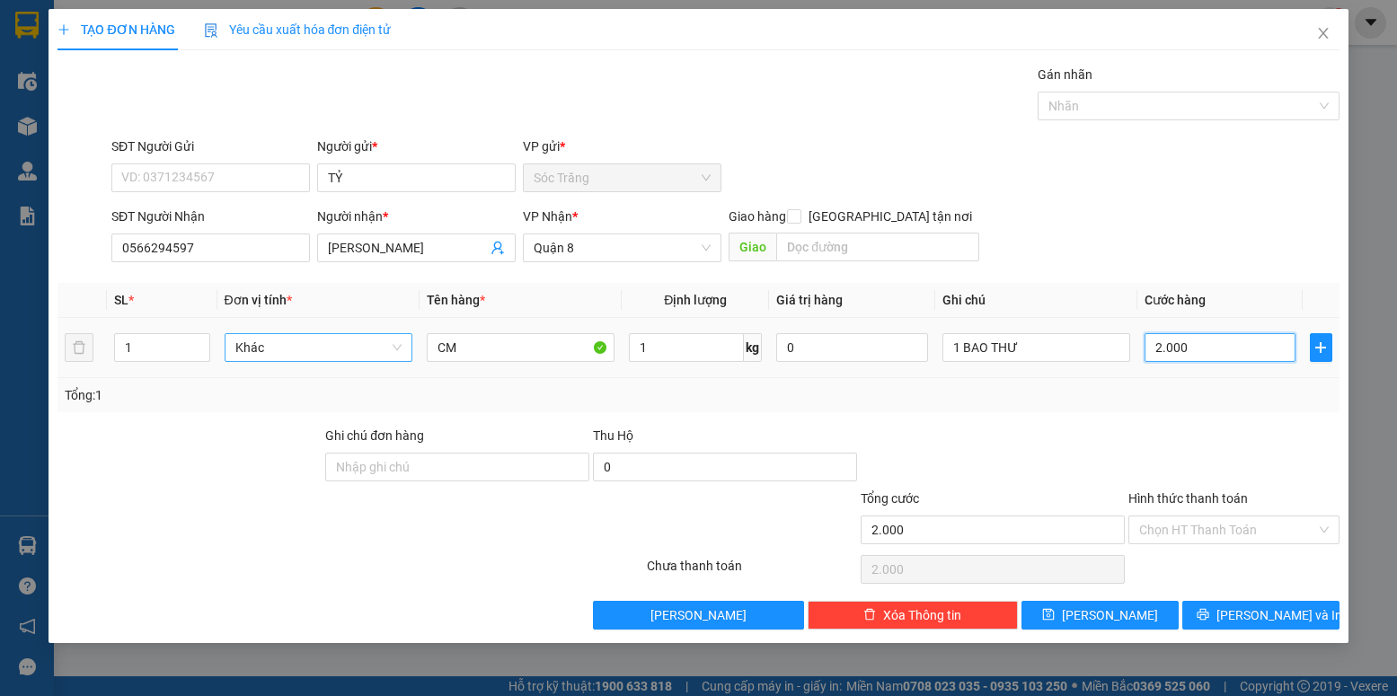
type input "20.000"
click at [1240, 523] on input "Hình thức thanh toán" at bounding box center [1227, 529] width 176 height 27
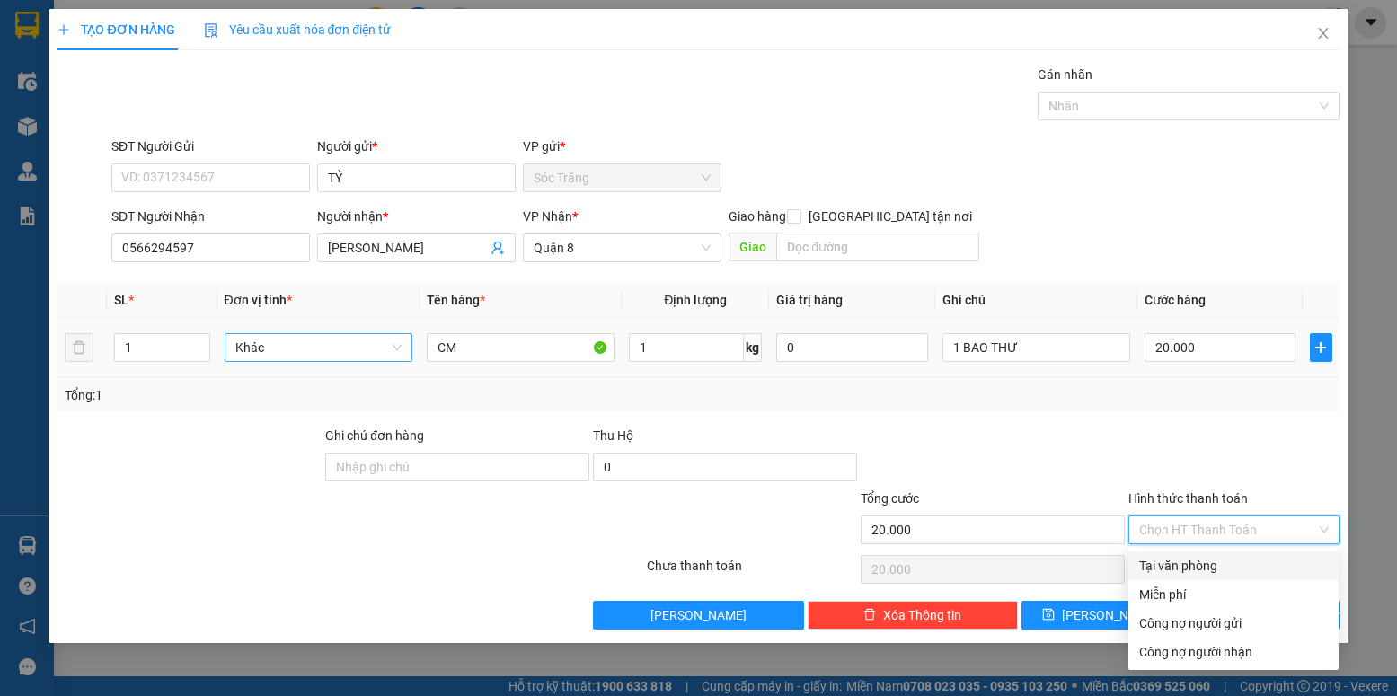
click at [1207, 568] on div "Tại văn phòng" at bounding box center [1233, 566] width 189 height 20
type input "0"
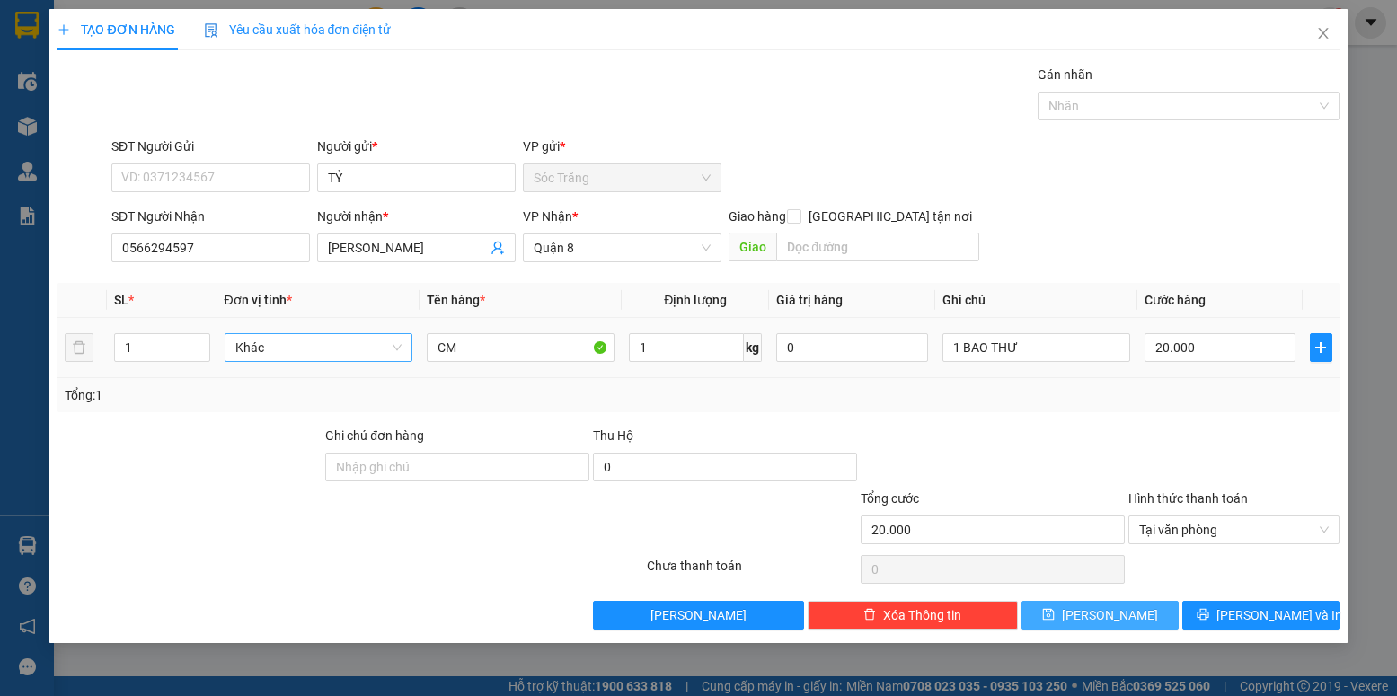
click at [1055, 609] on icon "save" at bounding box center [1048, 614] width 13 height 13
type input "0"
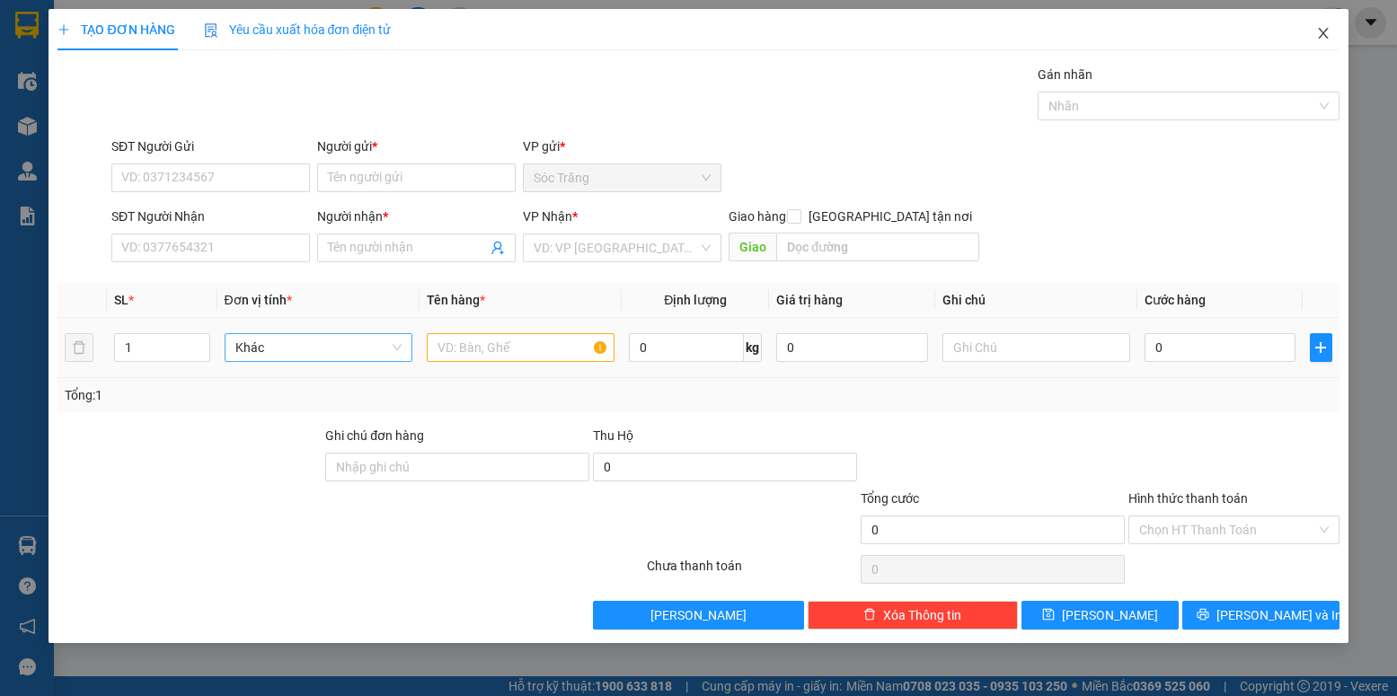
click at [1321, 33] on icon "close" at bounding box center [1323, 33] width 10 height 11
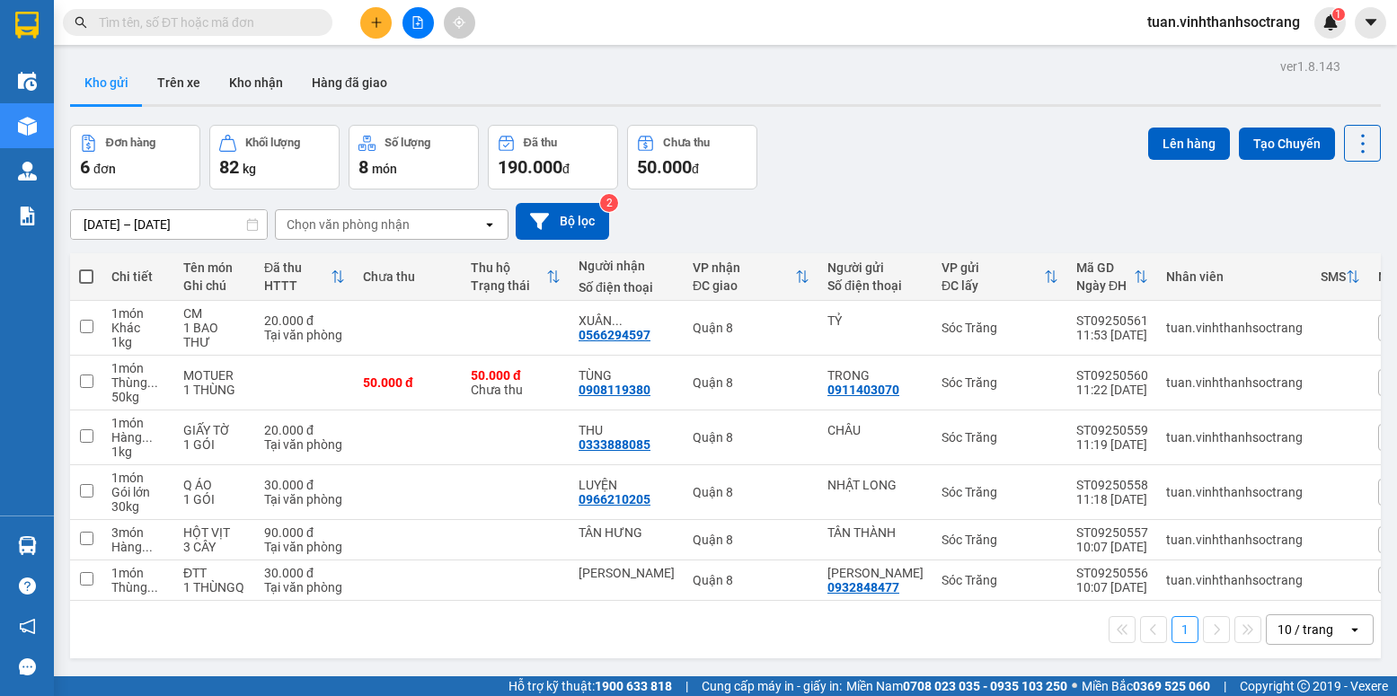
click at [931, 168] on div "Đơn hàng 6 đơn Khối lượng 82 kg Số lượng 8 món Đã thu 190.000 đ Chưa thu 50.000…" at bounding box center [725, 157] width 1311 height 65
